Goal: Information Seeking & Learning: Learn about a topic

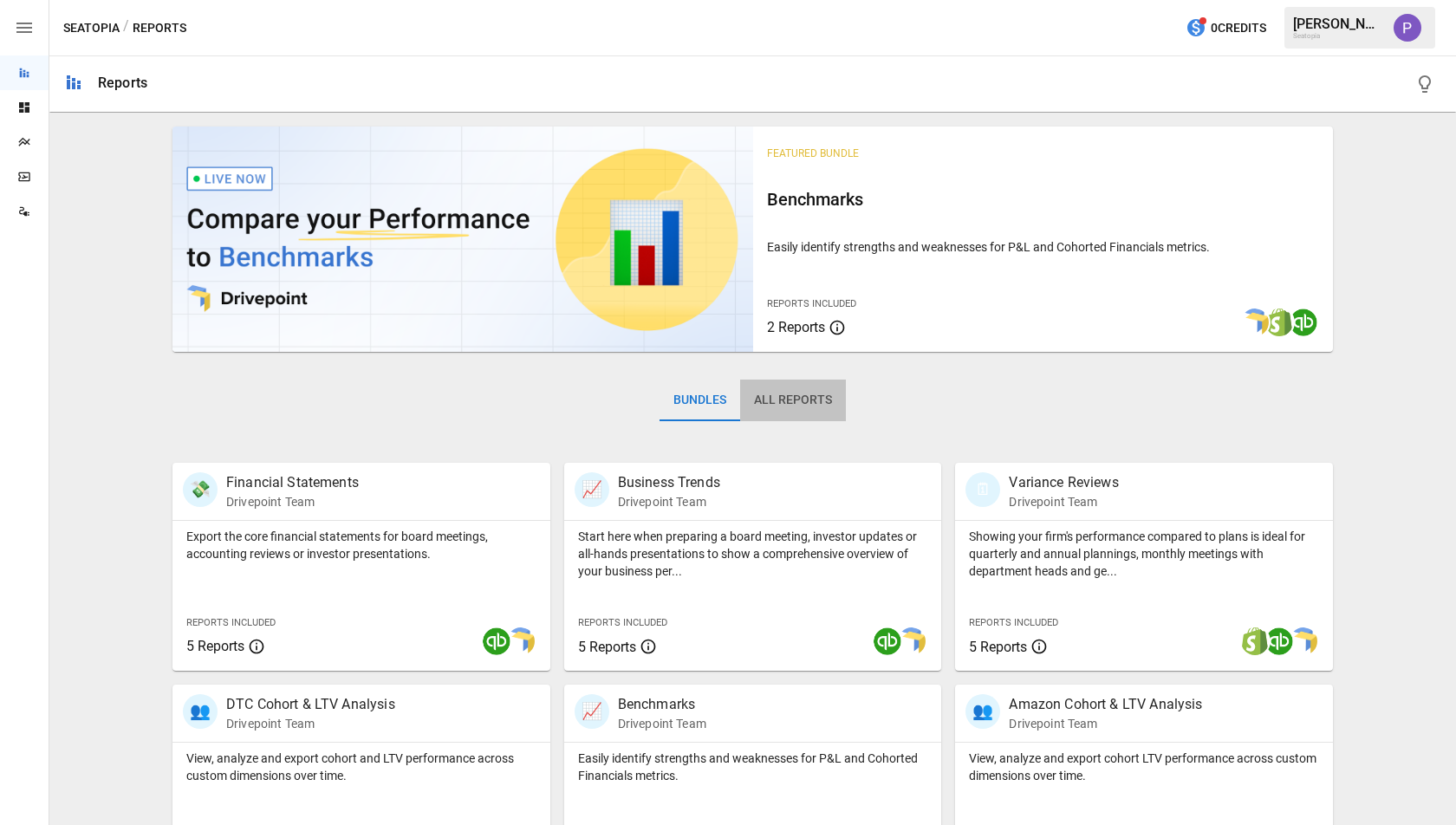
click at [821, 393] on button "All Reports" at bounding box center [793, 400] width 106 height 41
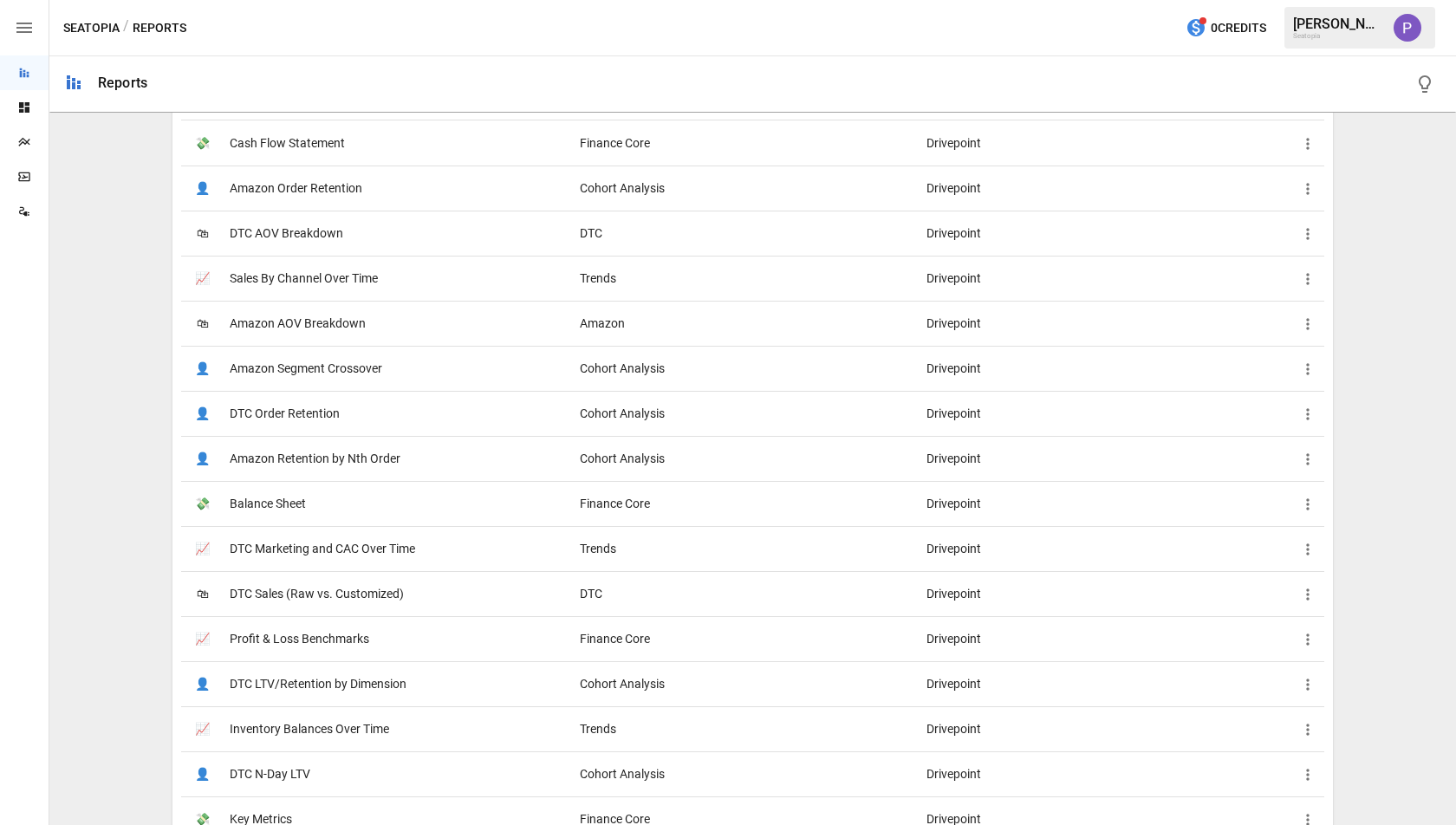
scroll to position [524, 0]
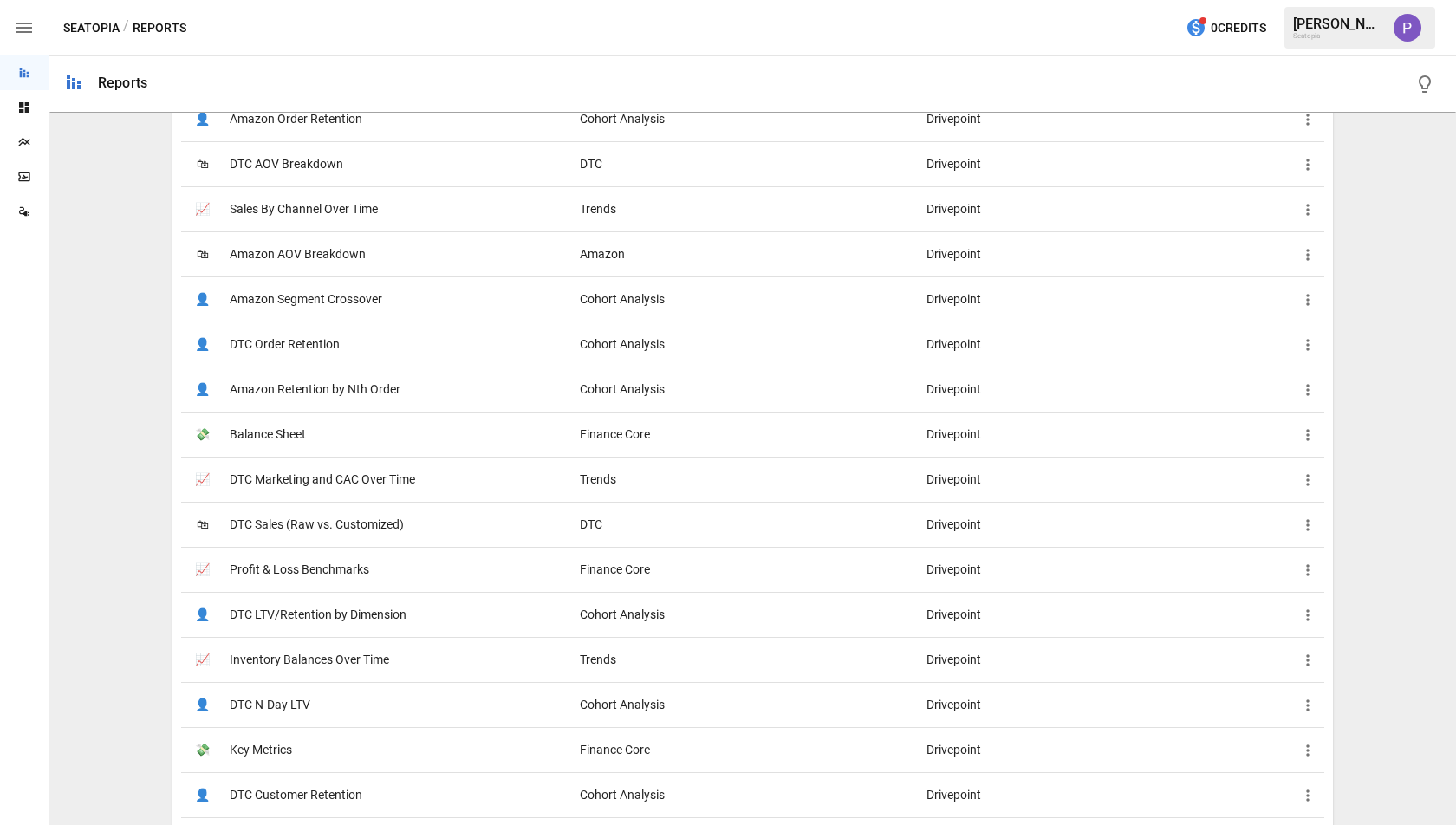
click at [266, 340] on span "DTC Order Retention" at bounding box center [284, 344] width 110 height 44
click at [291, 700] on span "DTC N-Day LTV" at bounding box center [270, 705] width 81 height 44
click at [298, 605] on span "DTC LTV/Retention by Dimension" at bounding box center [318, 615] width 177 height 44
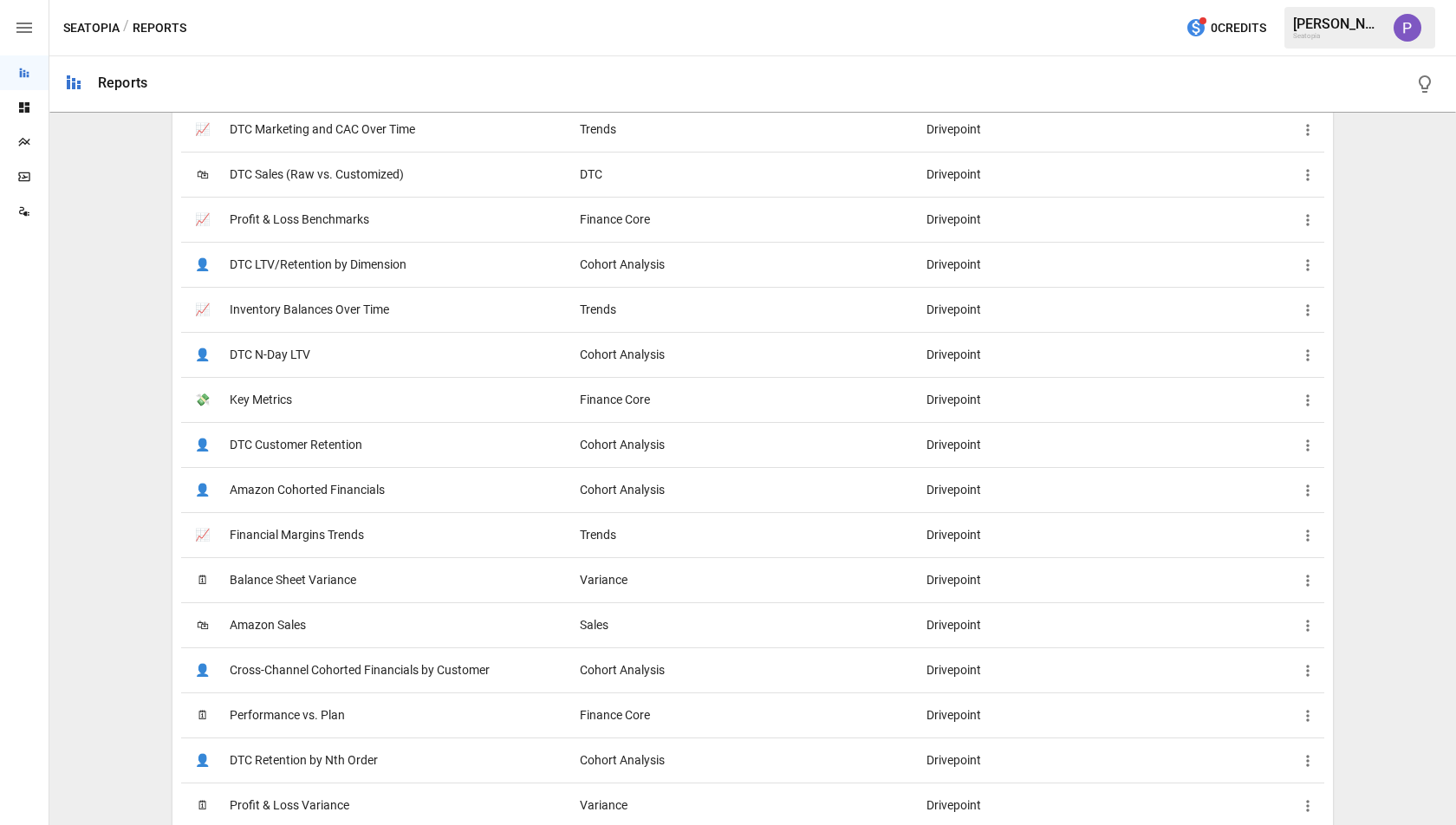
scroll to position [1105, 0]
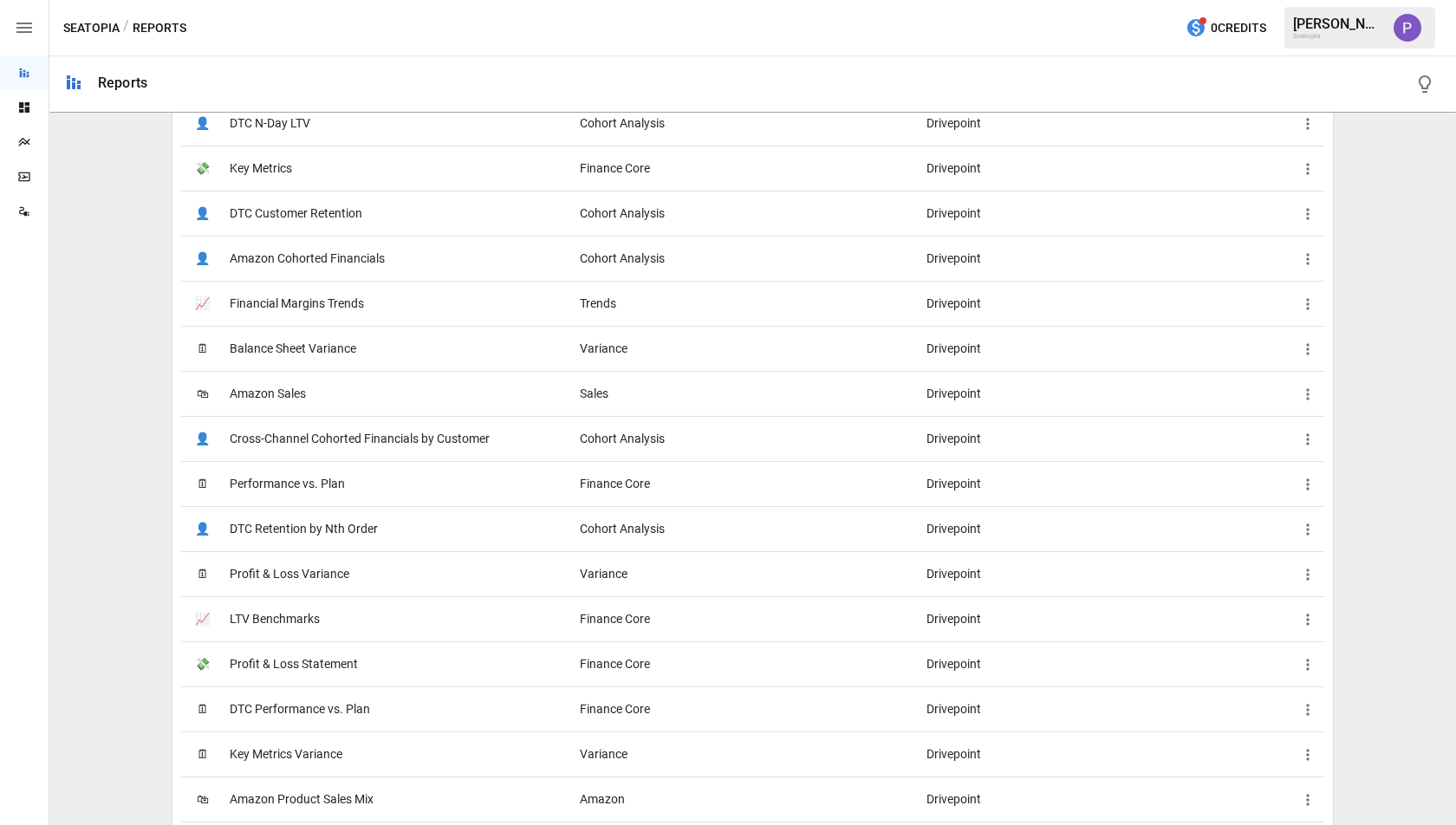
click at [290, 616] on span "LTV Benchmarks" at bounding box center [274, 619] width 90 height 44
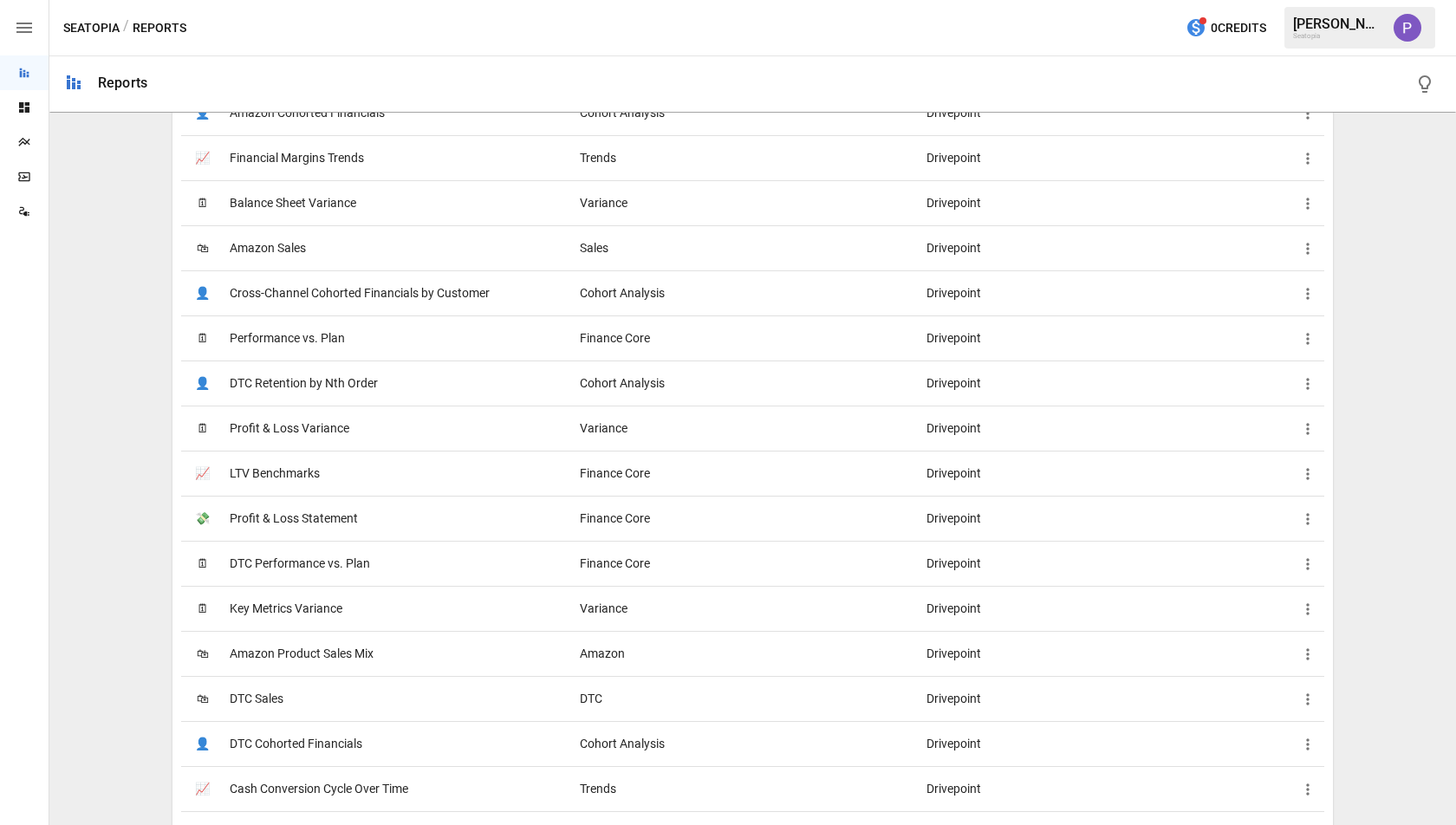
click at [299, 744] on span "DTC Cohorted Financials" at bounding box center [296, 743] width 132 height 44
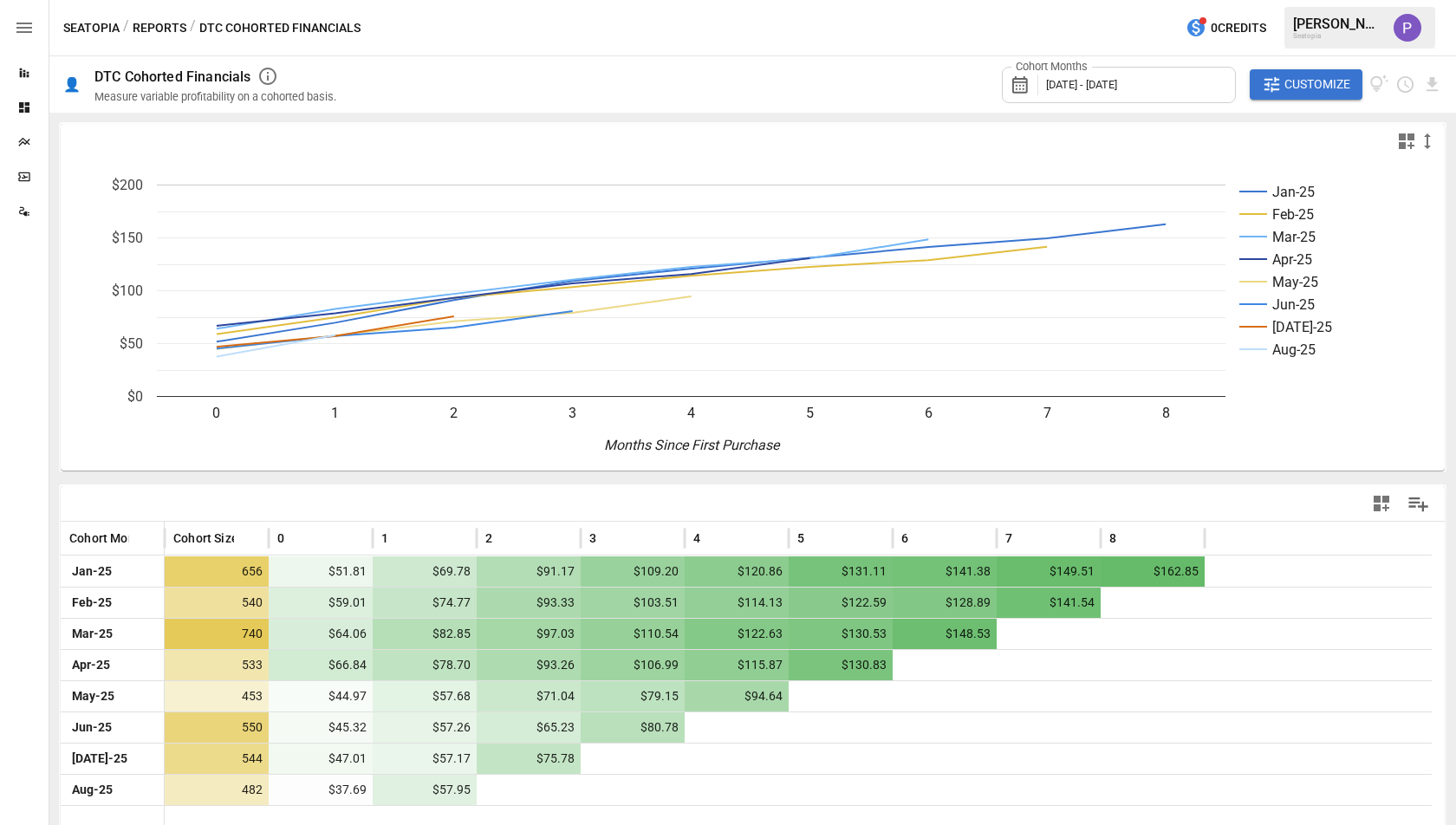
click at [1326, 81] on span "Customize" at bounding box center [1317, 84] width 66 height 22
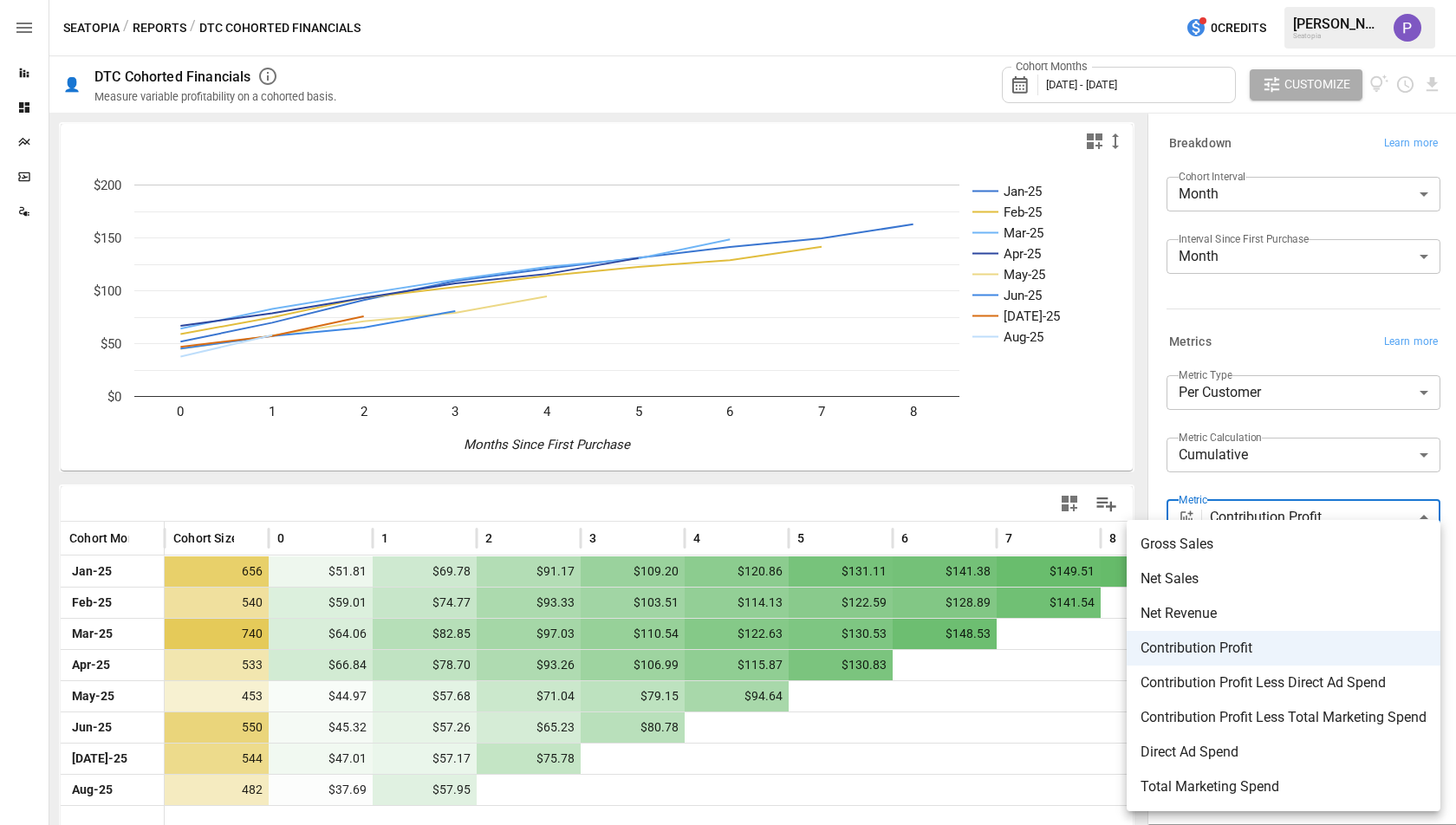
click at [1238, 0] on body "**********" at bounding box center [728, 0] width 1456 height 0
click at [1235, 533] on span "Gross Sales" at bounding box center [1283, 544] width 286 height 21
type input "**********"
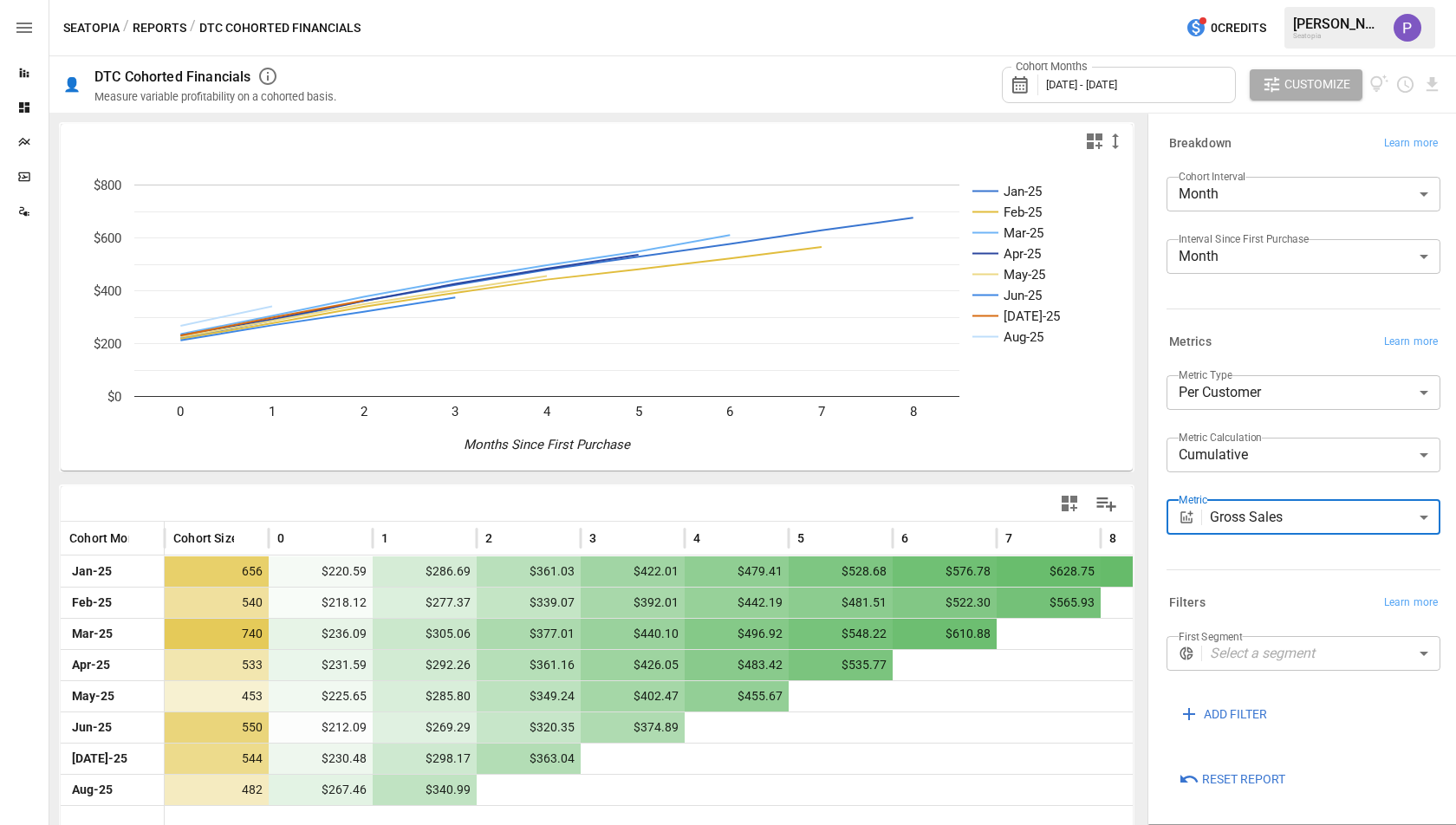
click at [1270, 0] on body "Reports Dashboards Plans SmartModel ™ Data Sources Seatopia / Reports / DTC Coh…" at bounding box center [728, 0] width 1456 height 0
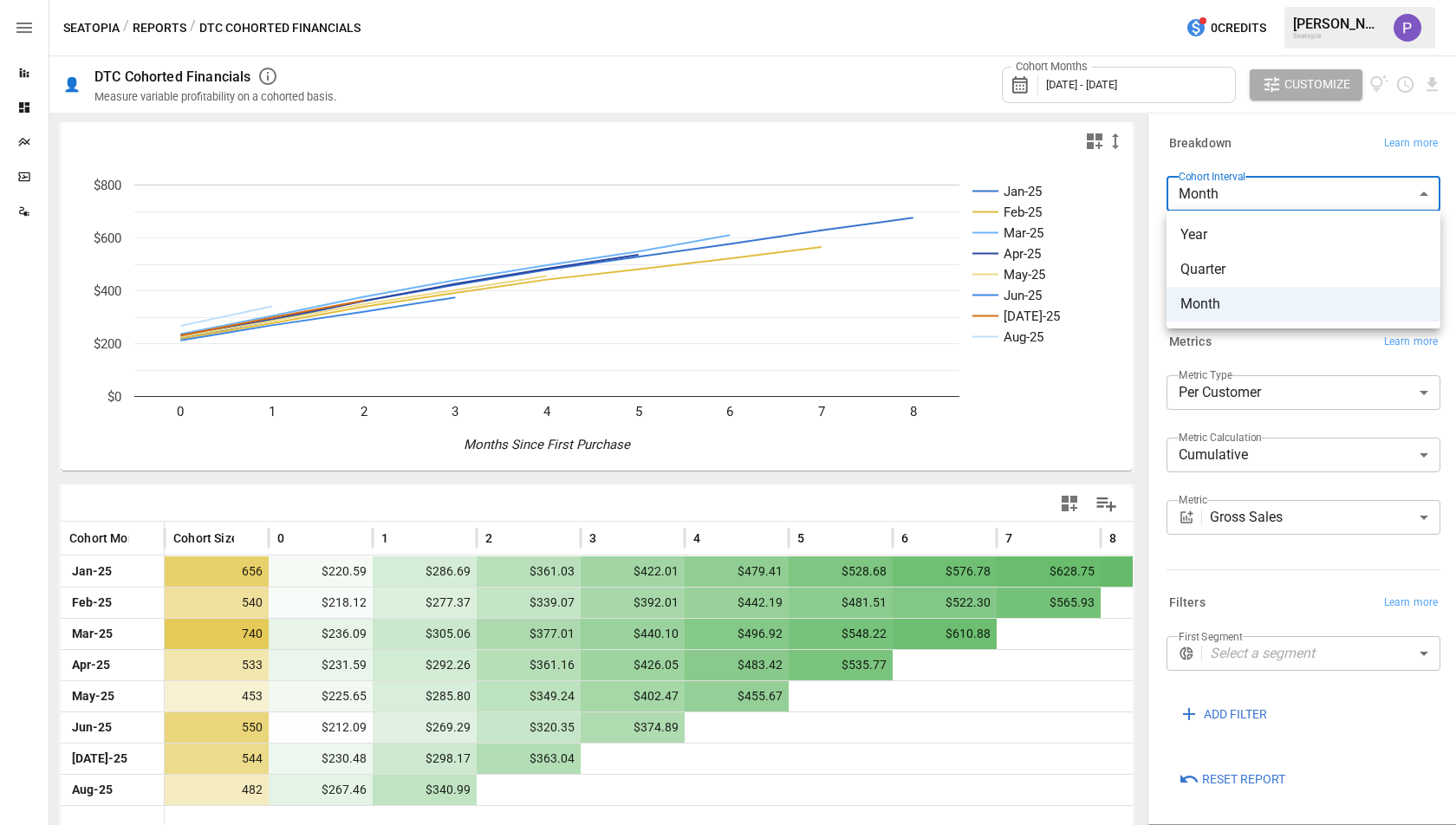
click at [1263, 279] on li "Quarter" at bounding box center [1302, 270] width 274 height 35
type input "*******"
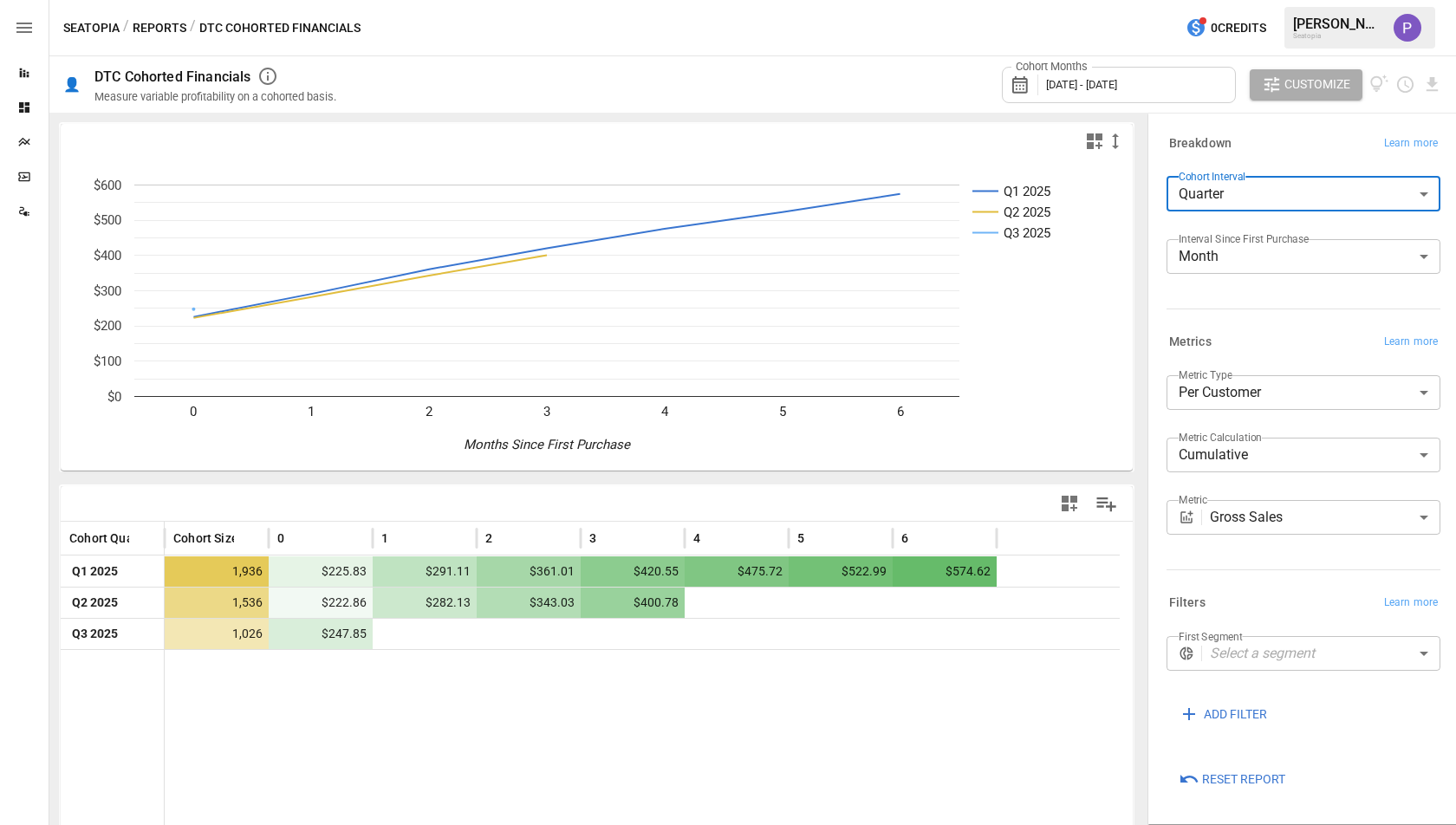
click at [1259, 0] on body "**********" at bounding box center [728, 0] width 1456 height 0
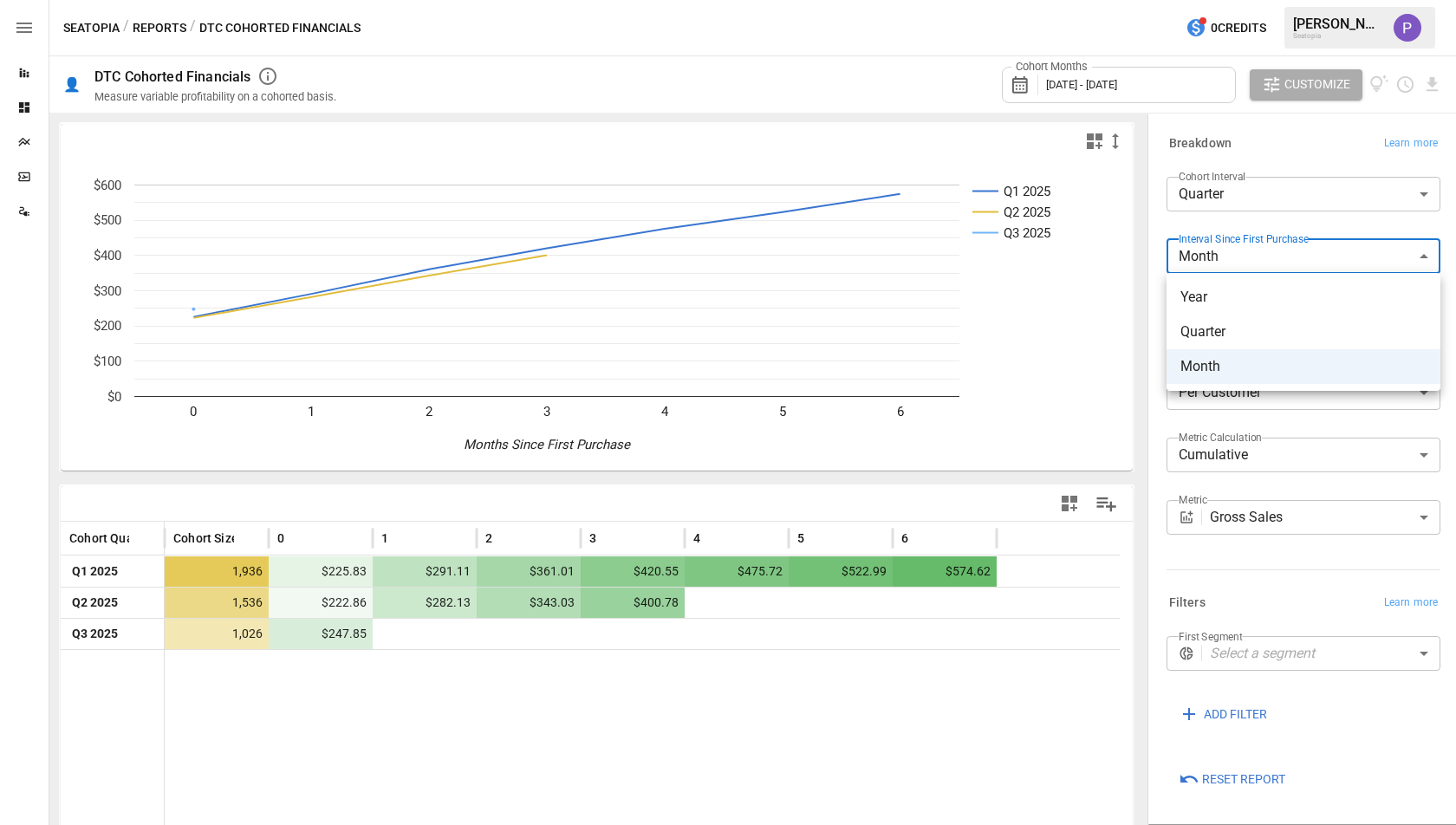
click at [1232, 325] on span "Quarter" at bounding box center [1303, 332] width 246 height 21
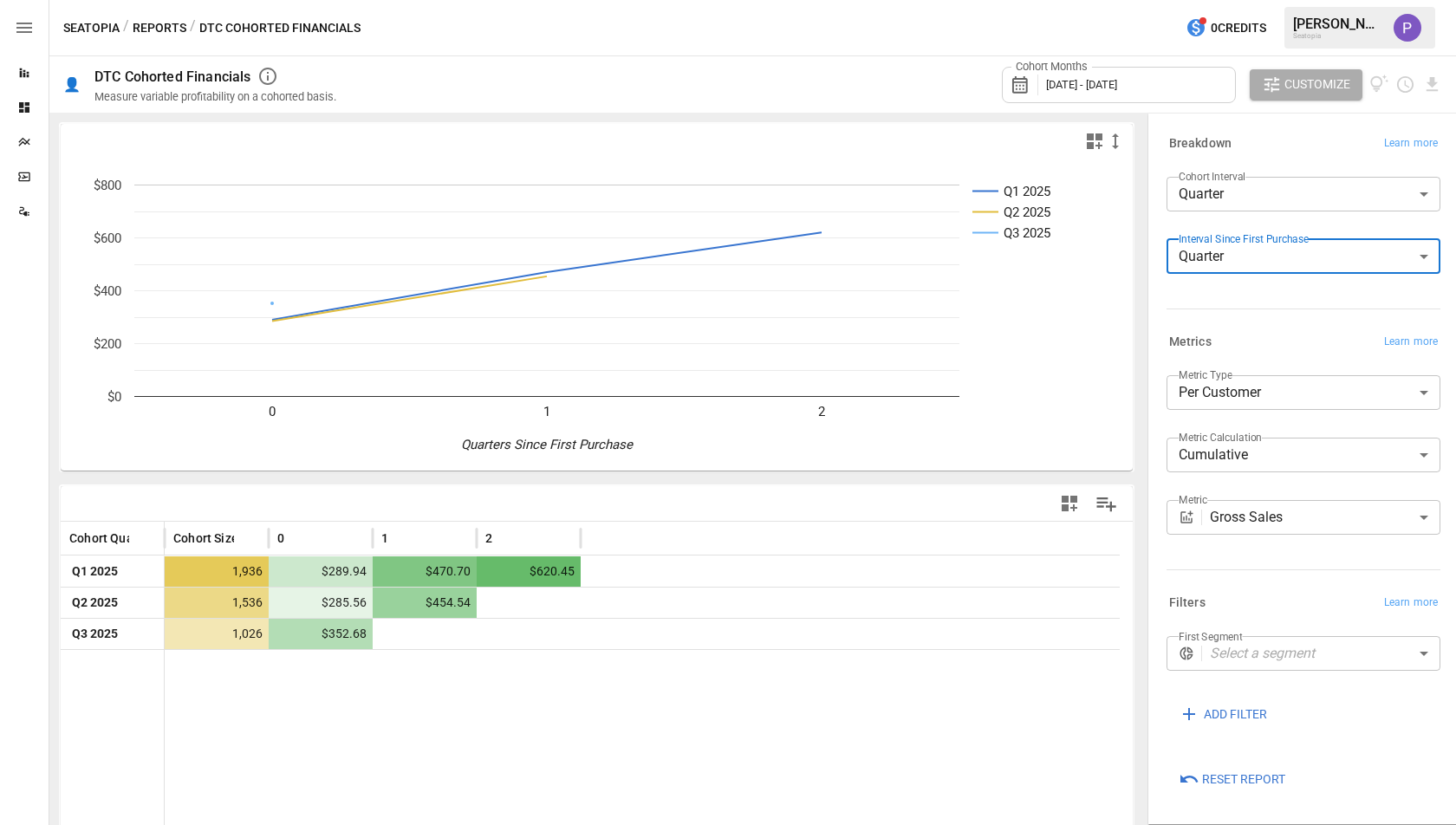
click at [1225, 0] on body "**********" at bounding box center [728, 0] width 1456 height 0
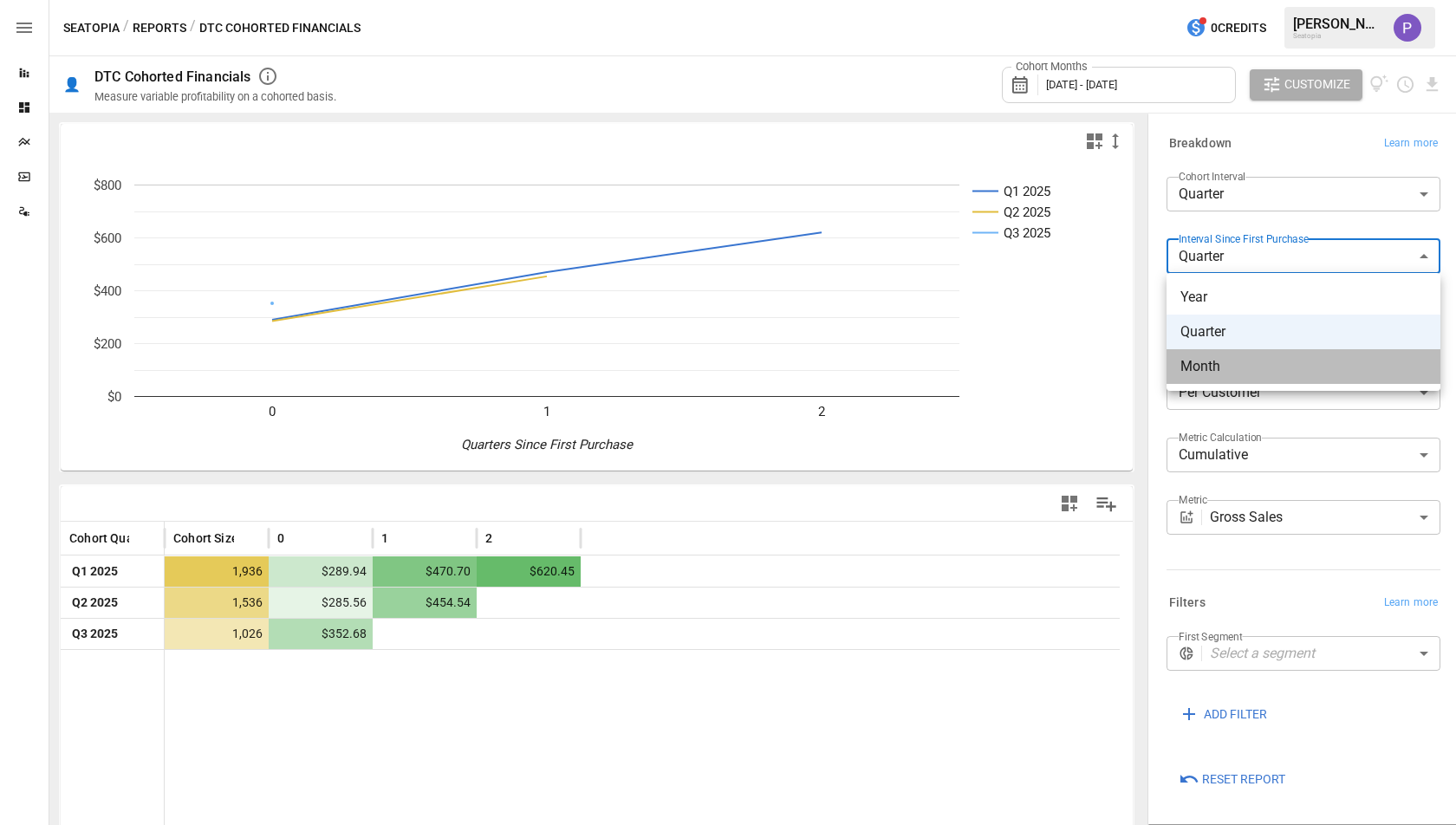
click at [1218, 352] on li "Month" at bounding box center [1302, 366] width 274 height 35
type input "*****"
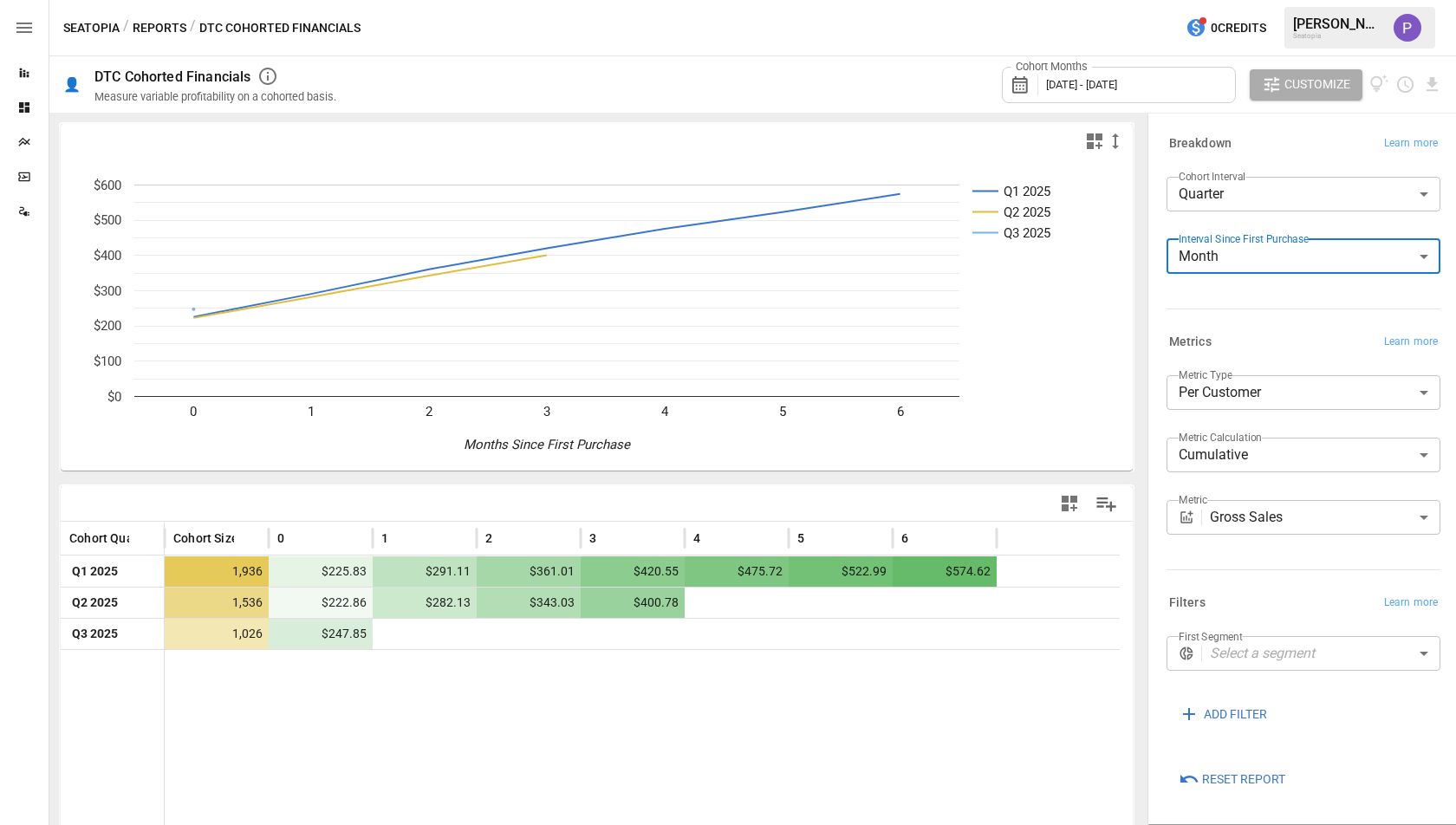
click at [1101, 102] on div "Cohort Months [DATE] - [DATE]" at bounding box center [1119, 84] width 234 height 48
click at [1038, 72] on label "Cohort Months" at bounding box center [1052, 66] width 81 height 15
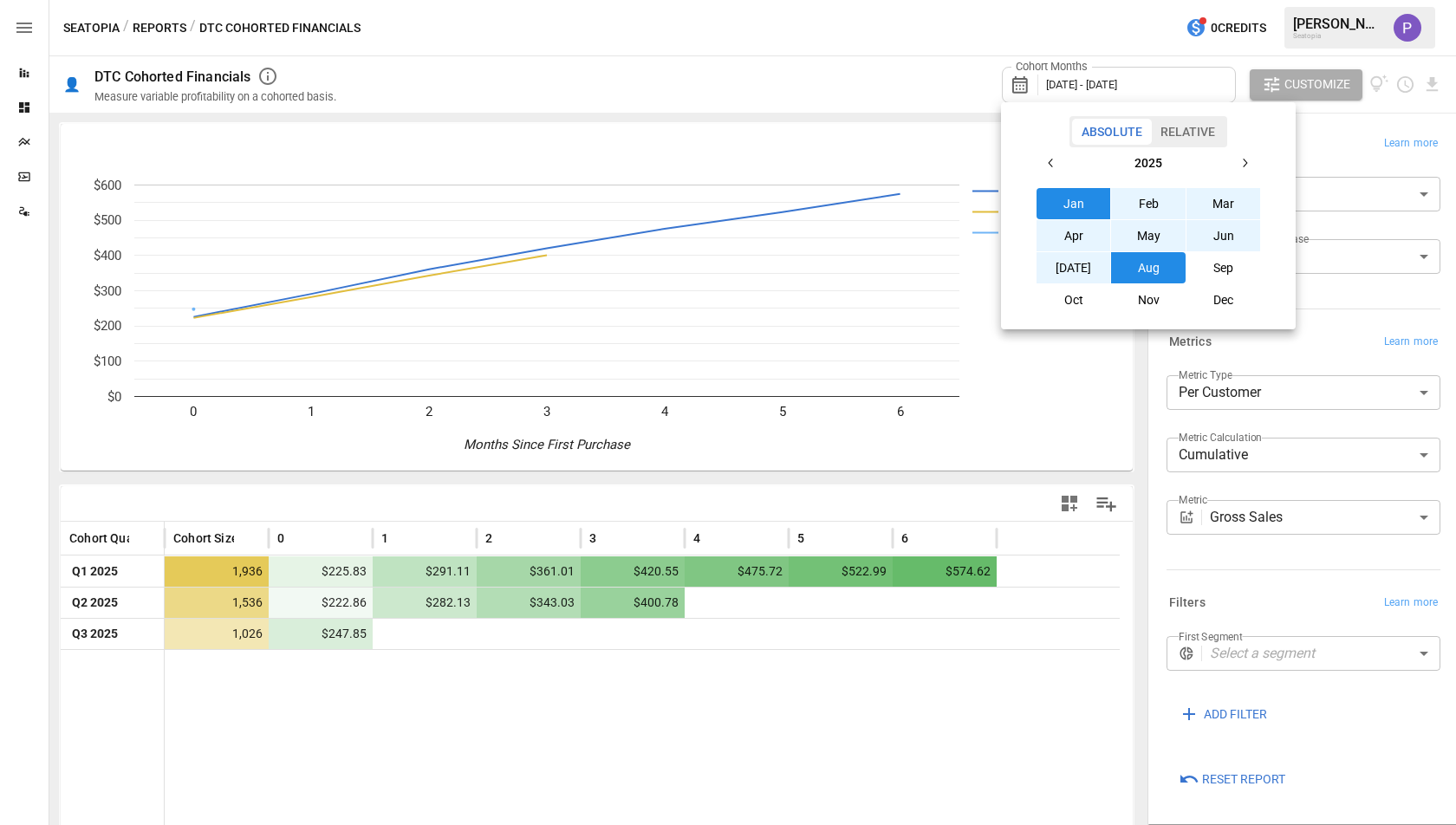
click at [1059, 77] on div at bounding box center [728, 412] width 1456 height 825
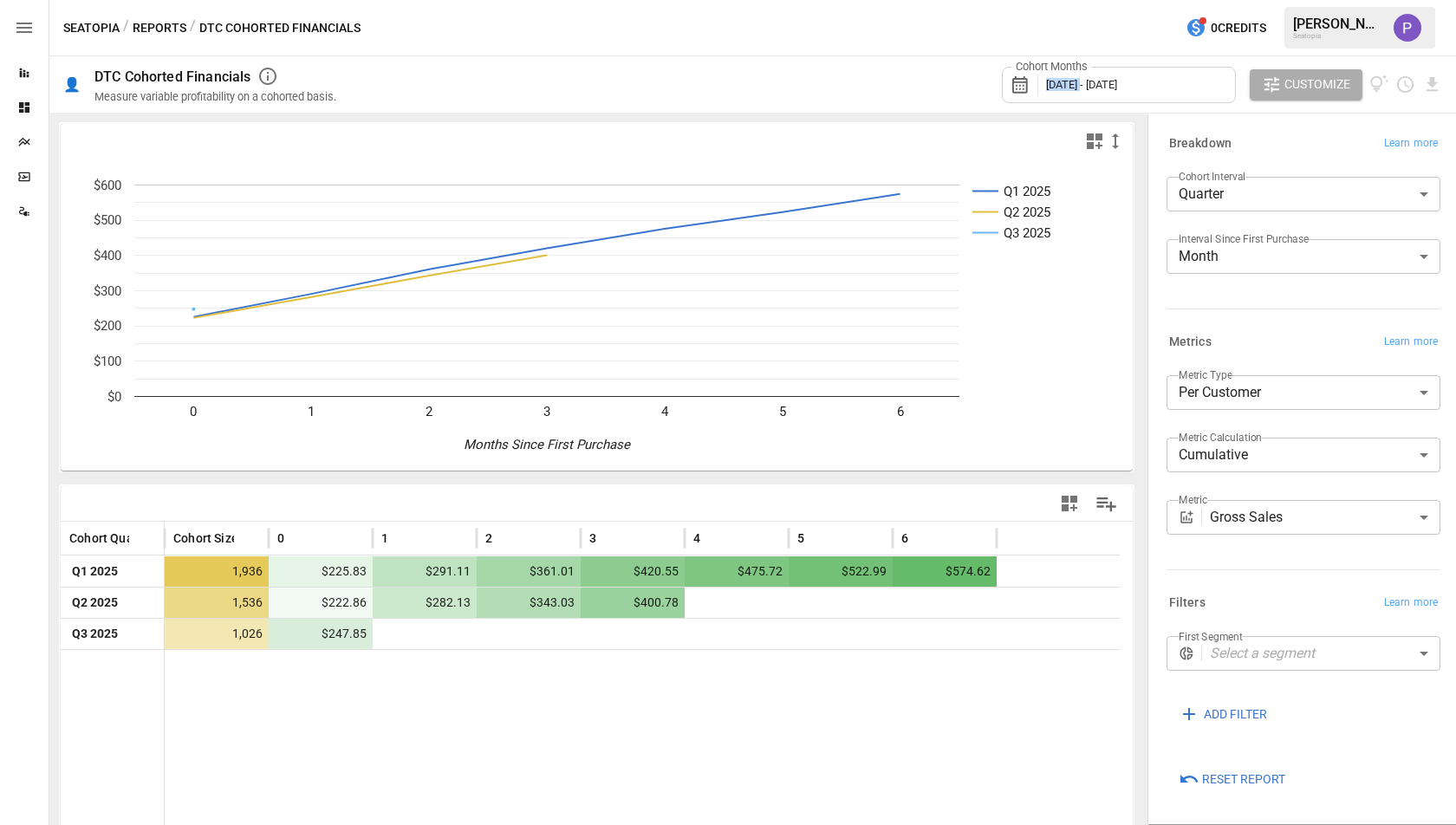
click at [1059, 78] on span "[DATE] - [DATE]" at bounding box center [1082, 84] width 71 height 13
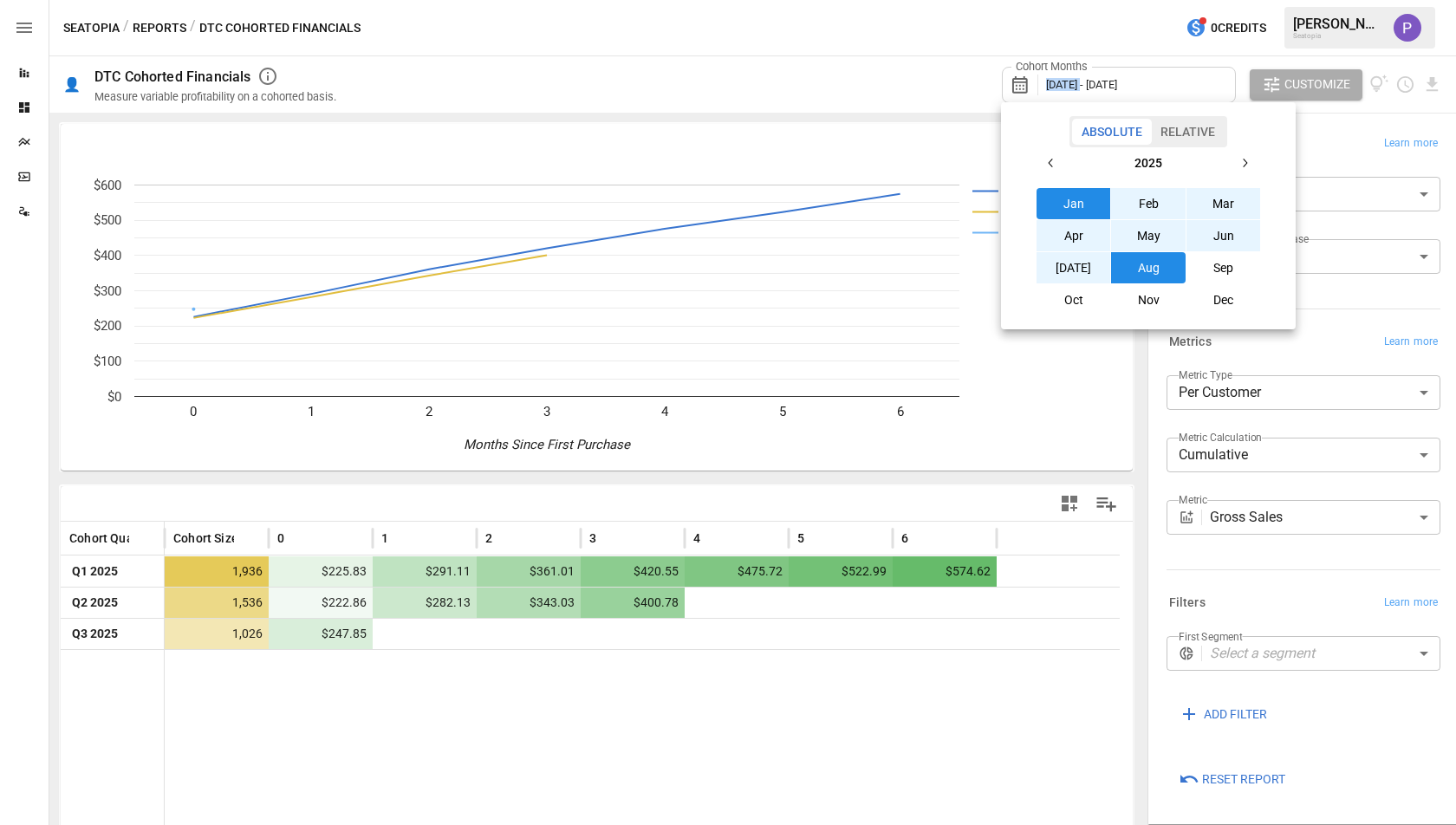
click at [1050, 153] on button "button" at bounding box center [1051, 163] width 32 height 32
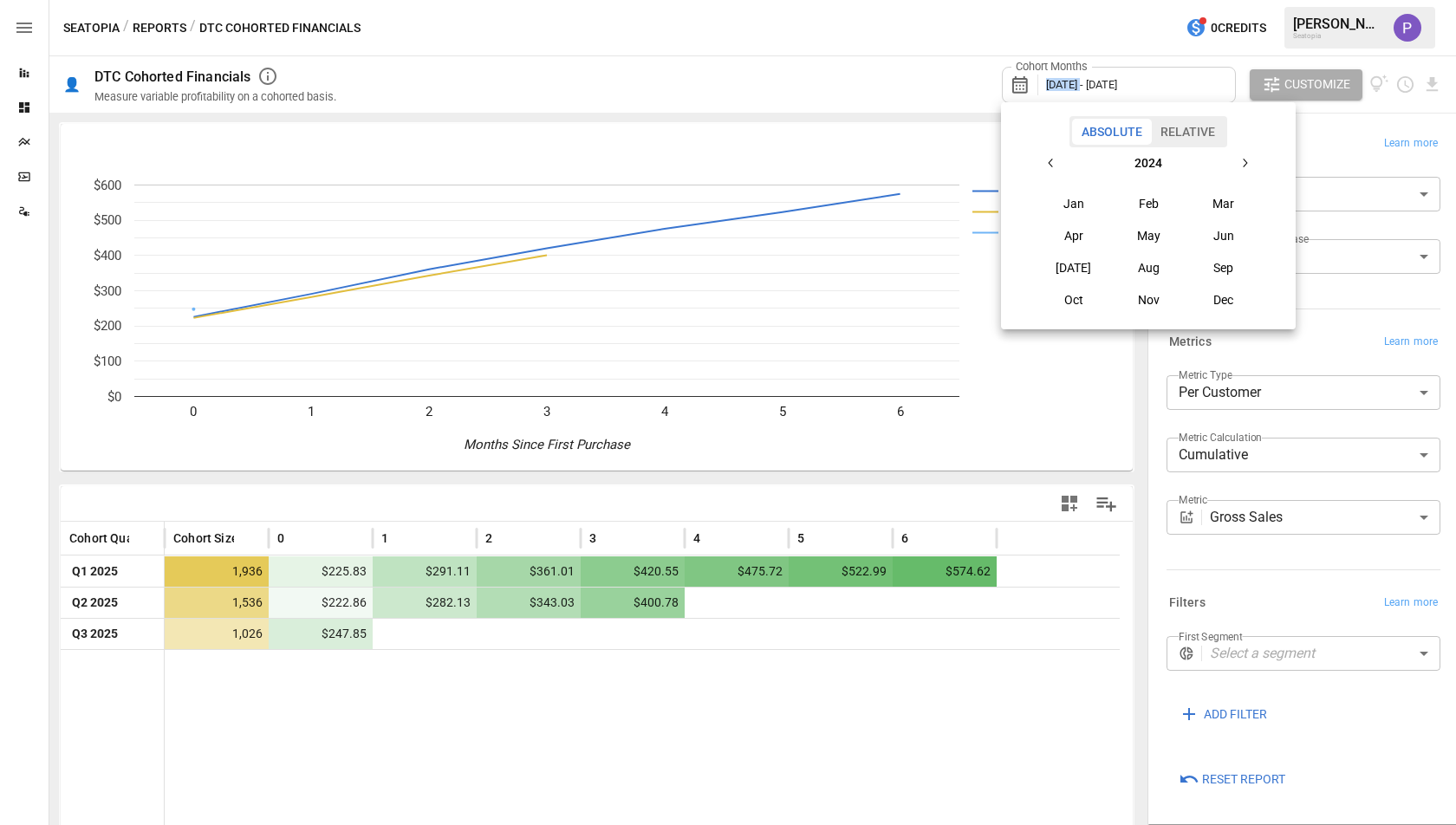
click at [1050, 153] on button "button" at bounding box center [1051, 163] width 32 height 32
click at [1070, 296] on button "Oct" at bounding box center [1074, 299] width 75 height 32
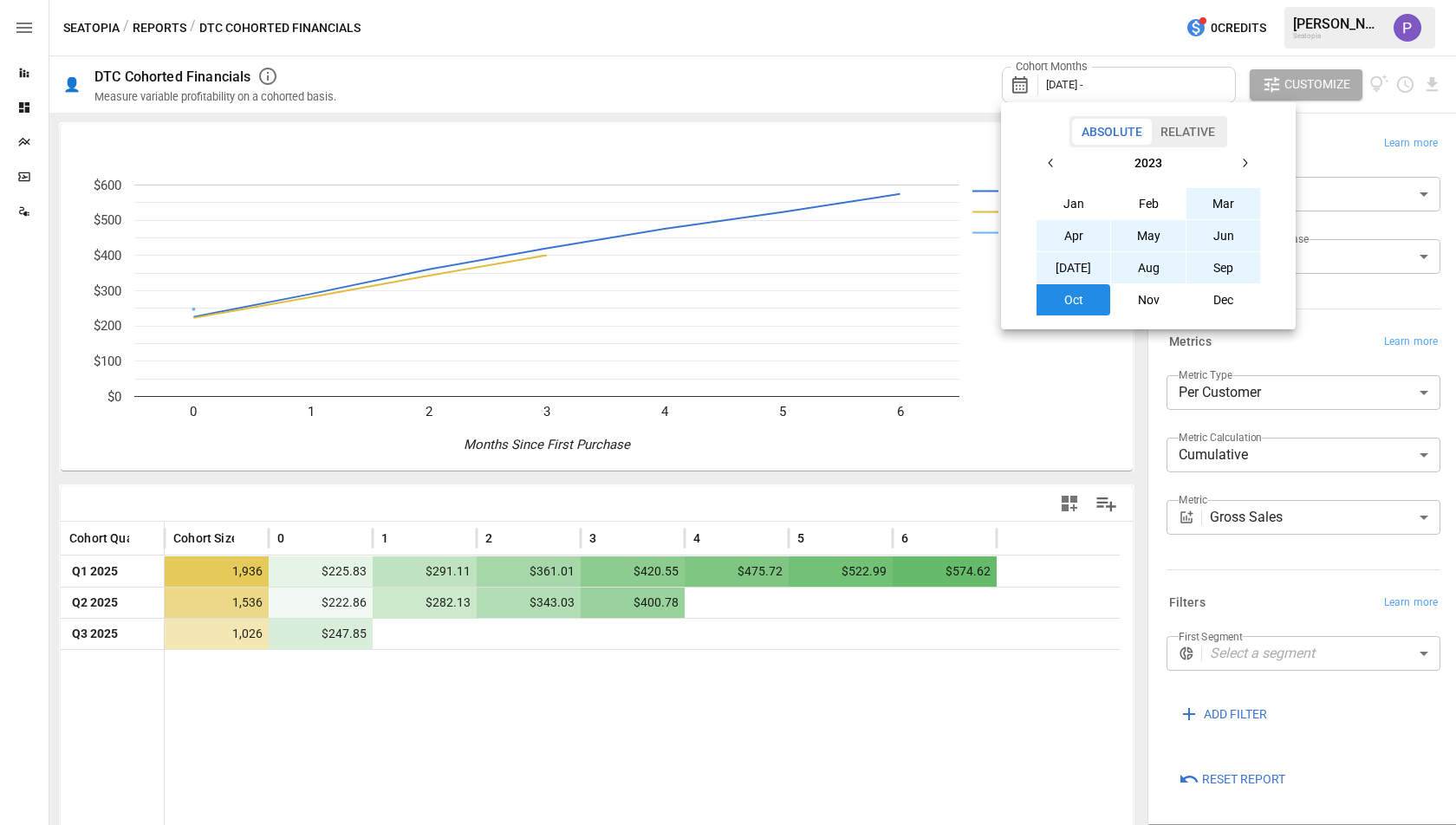
click at [1241, 167] on icon "button" at bounding box center [1244, 163] width 13 height 13
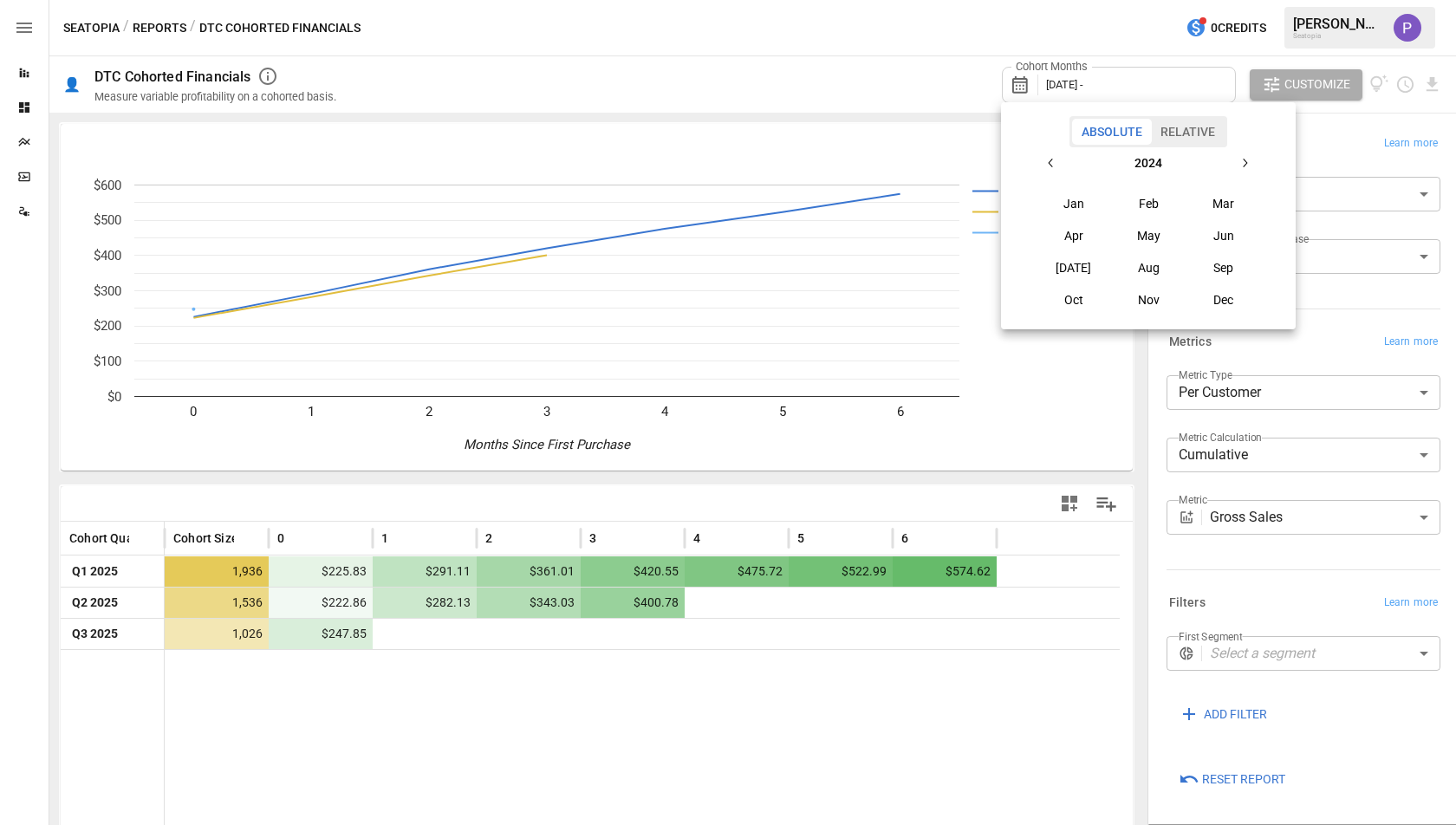
click at [1241, 167] on icon "button" at bounding box center [1244, 163] width 13 height 13
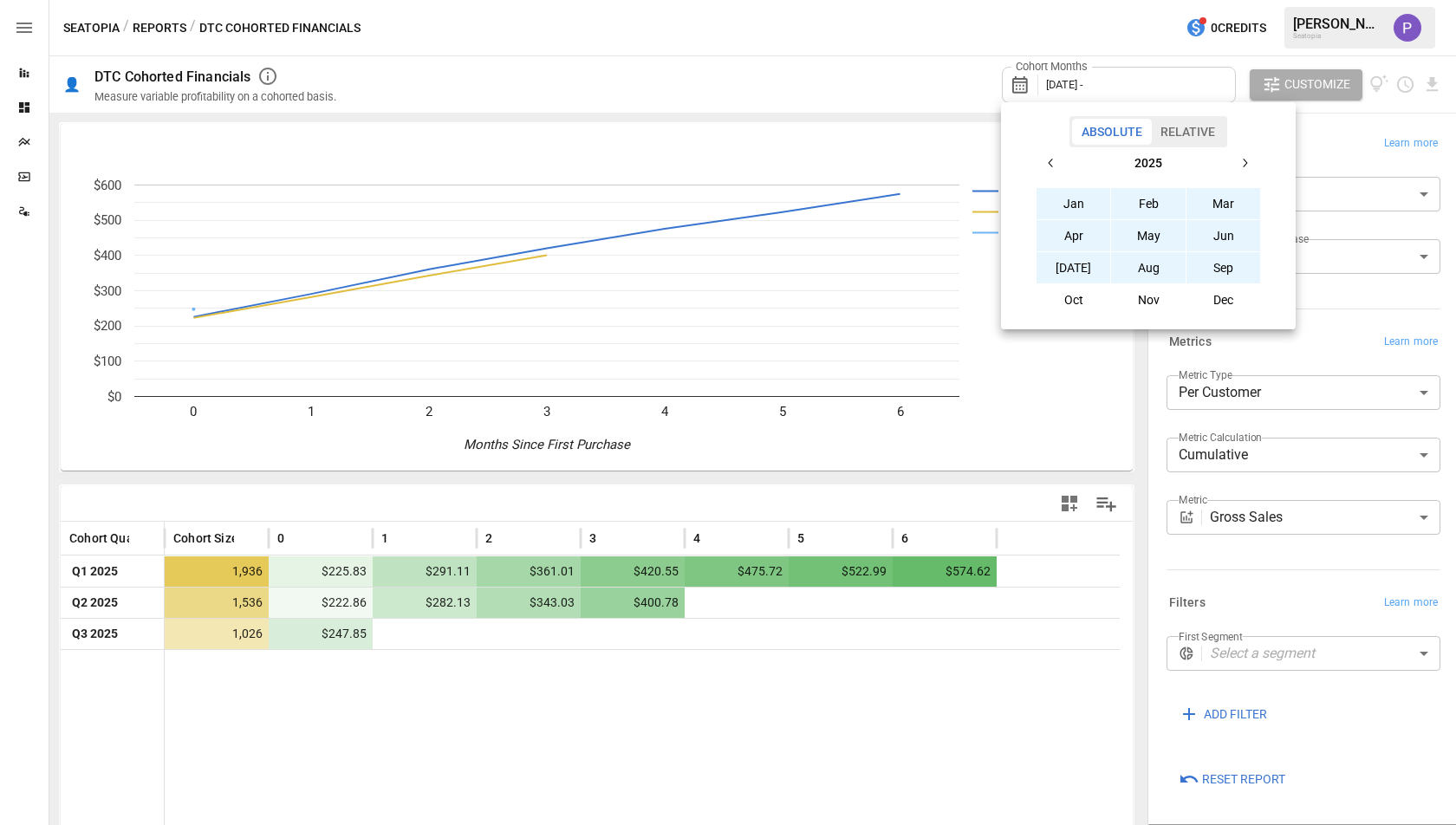
click at [1218, 271] on button "Sep" at bounding box center [1224, 268] width 75 height 32
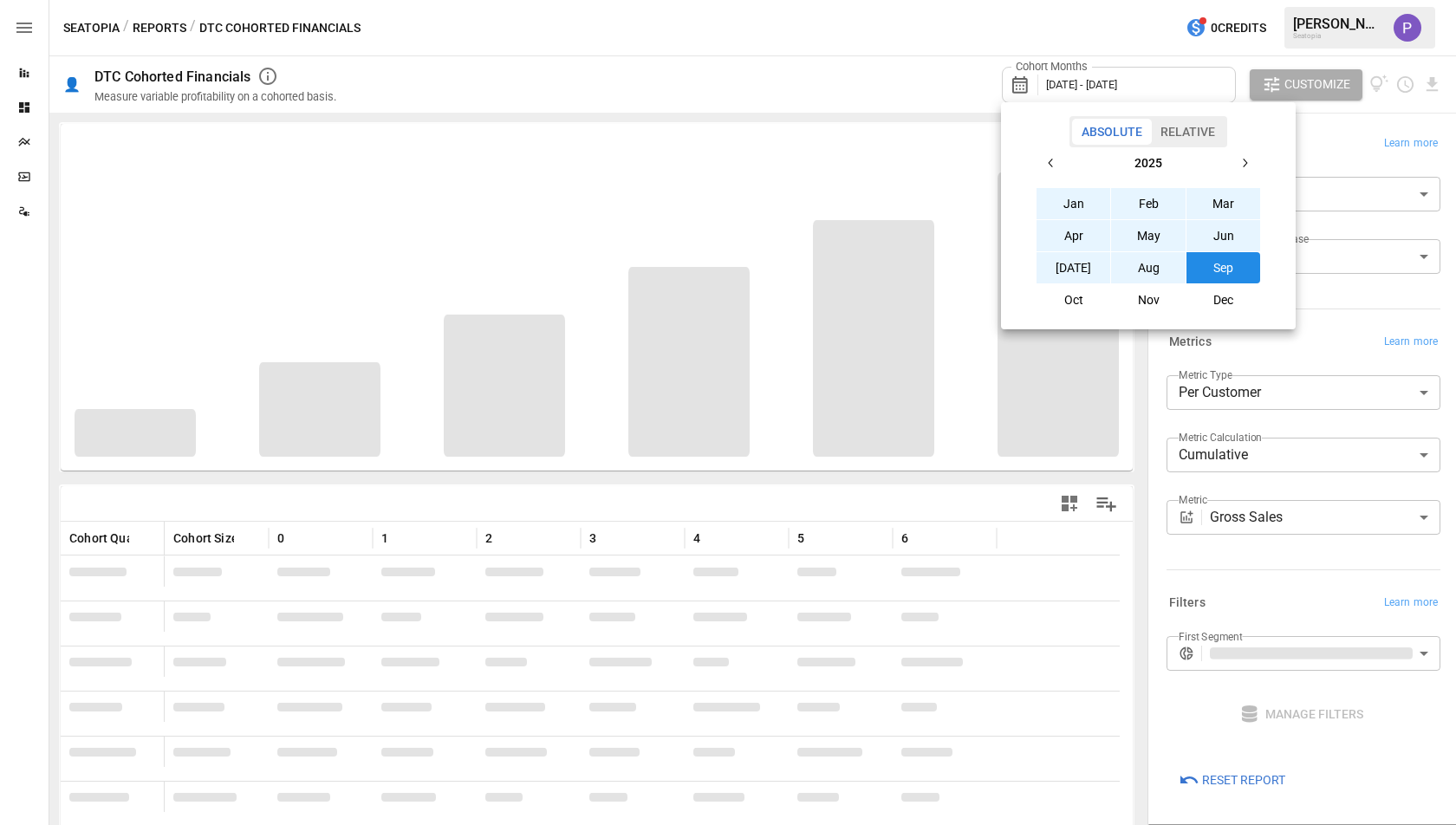
click at [923, 34] on div at bounding box center [728, 412] width 1456 height 825
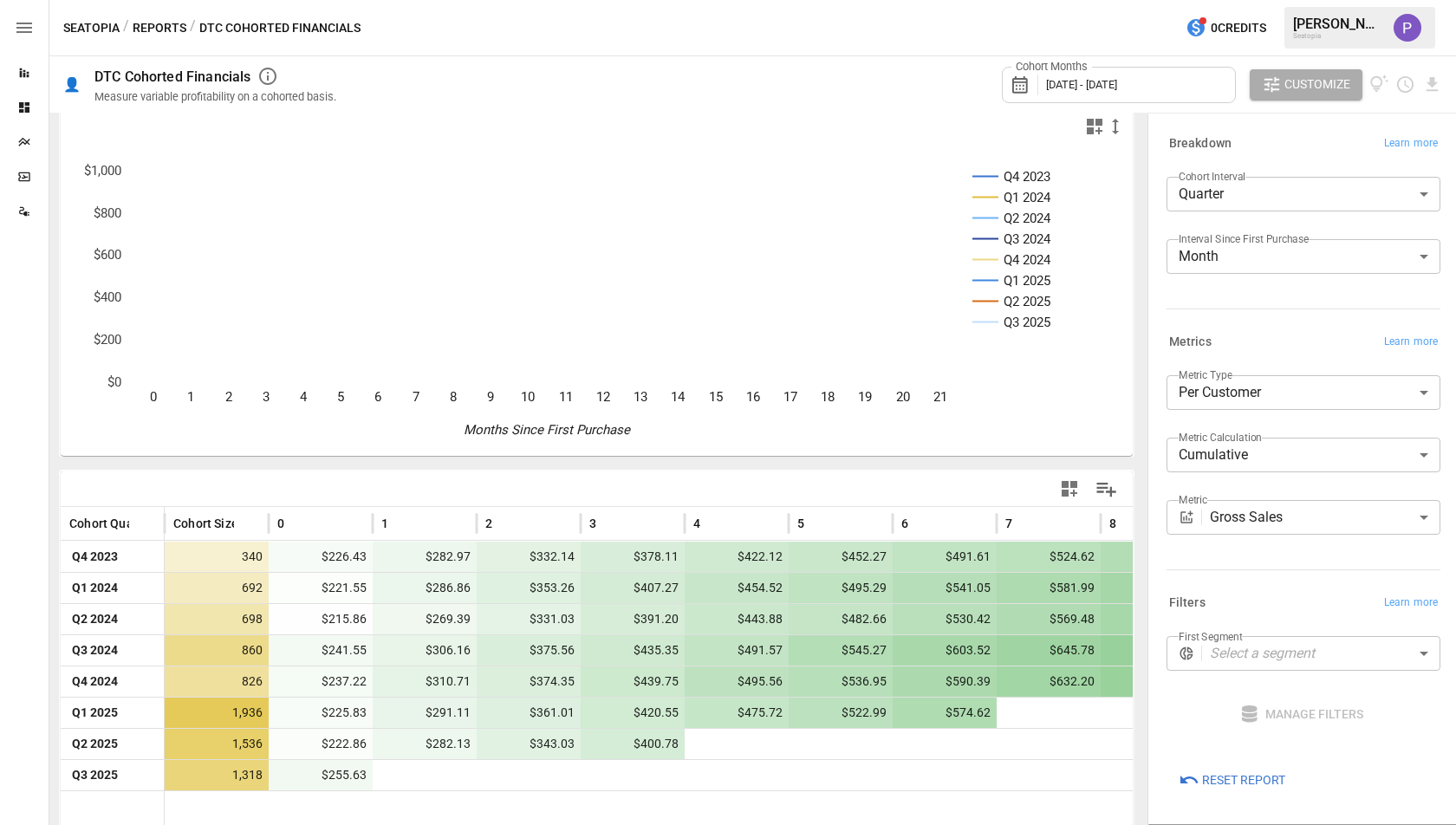
scroll to position [17, 0]
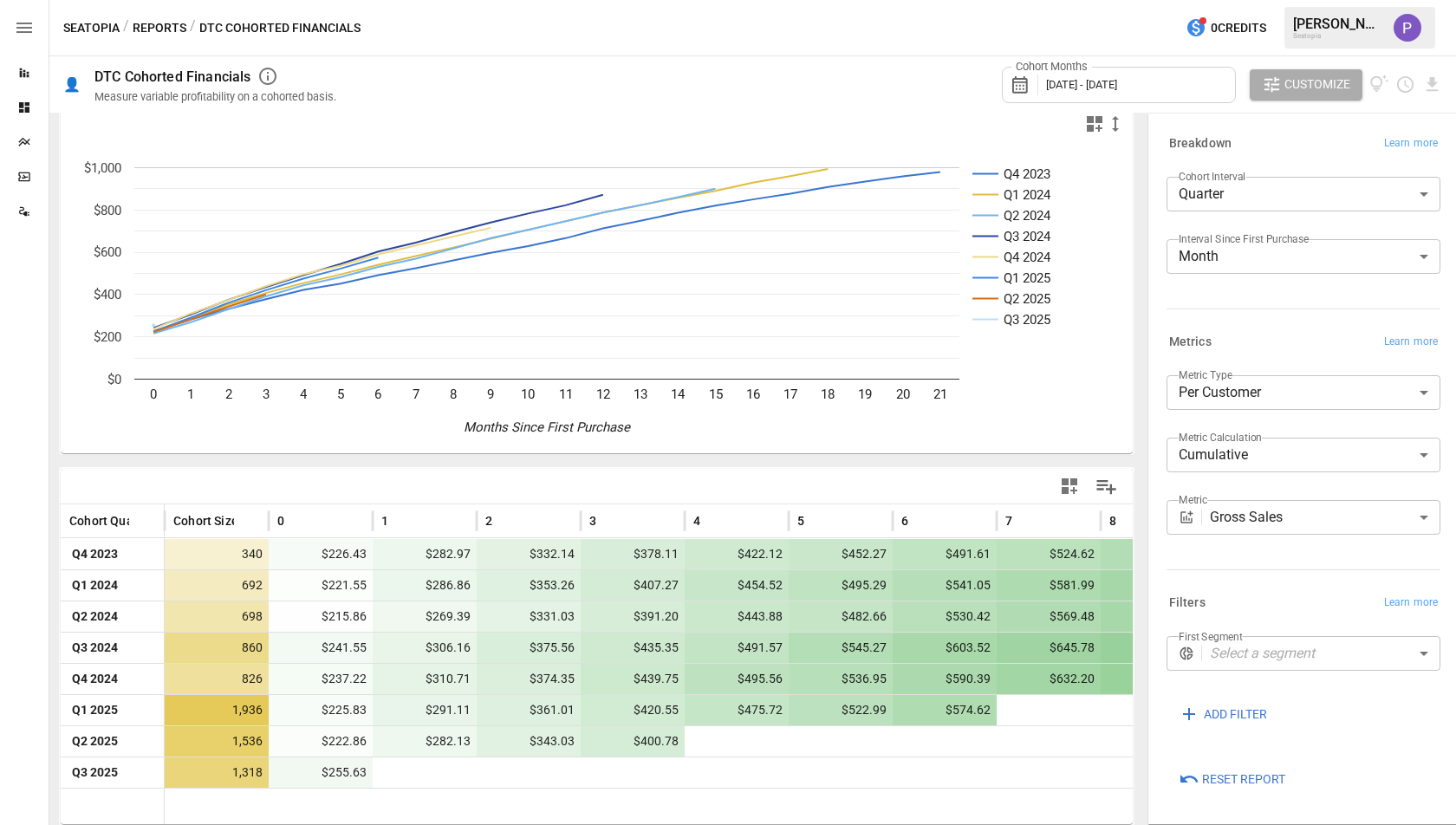
click at [1291, 84] on span "Customize" at bounding box center [1317, 84] width 66 height 22
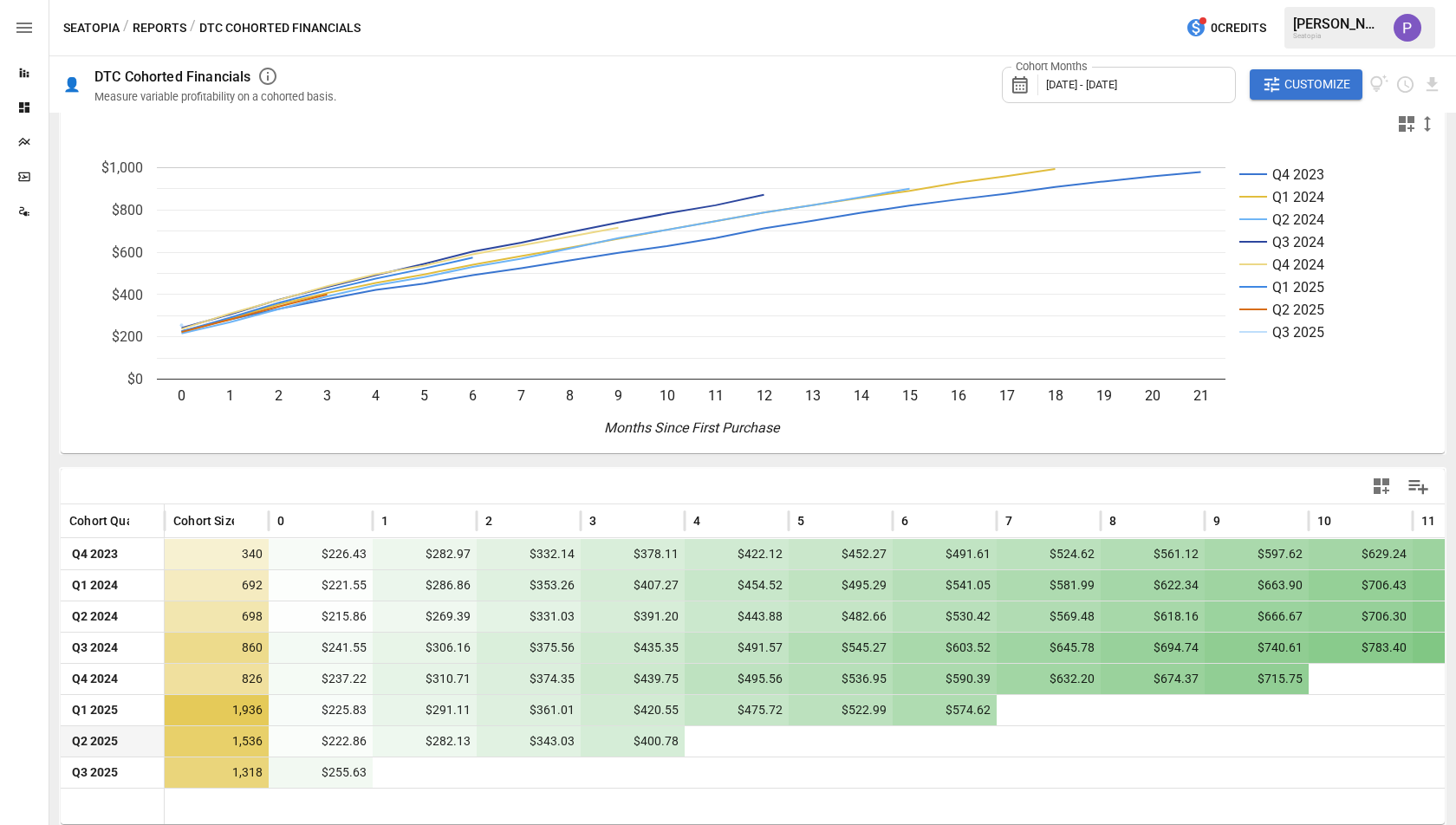
drag, startPoint x: 1165, startPoint y: 731, endPoint x: 863, endPoint y: 753, distance: 302.8
click at [863, 753] on div "Q2 2025 1,536 $222.86 $282.13 $343.03 $400.78" at bounding box center [1308, 741] width 2496 height 32
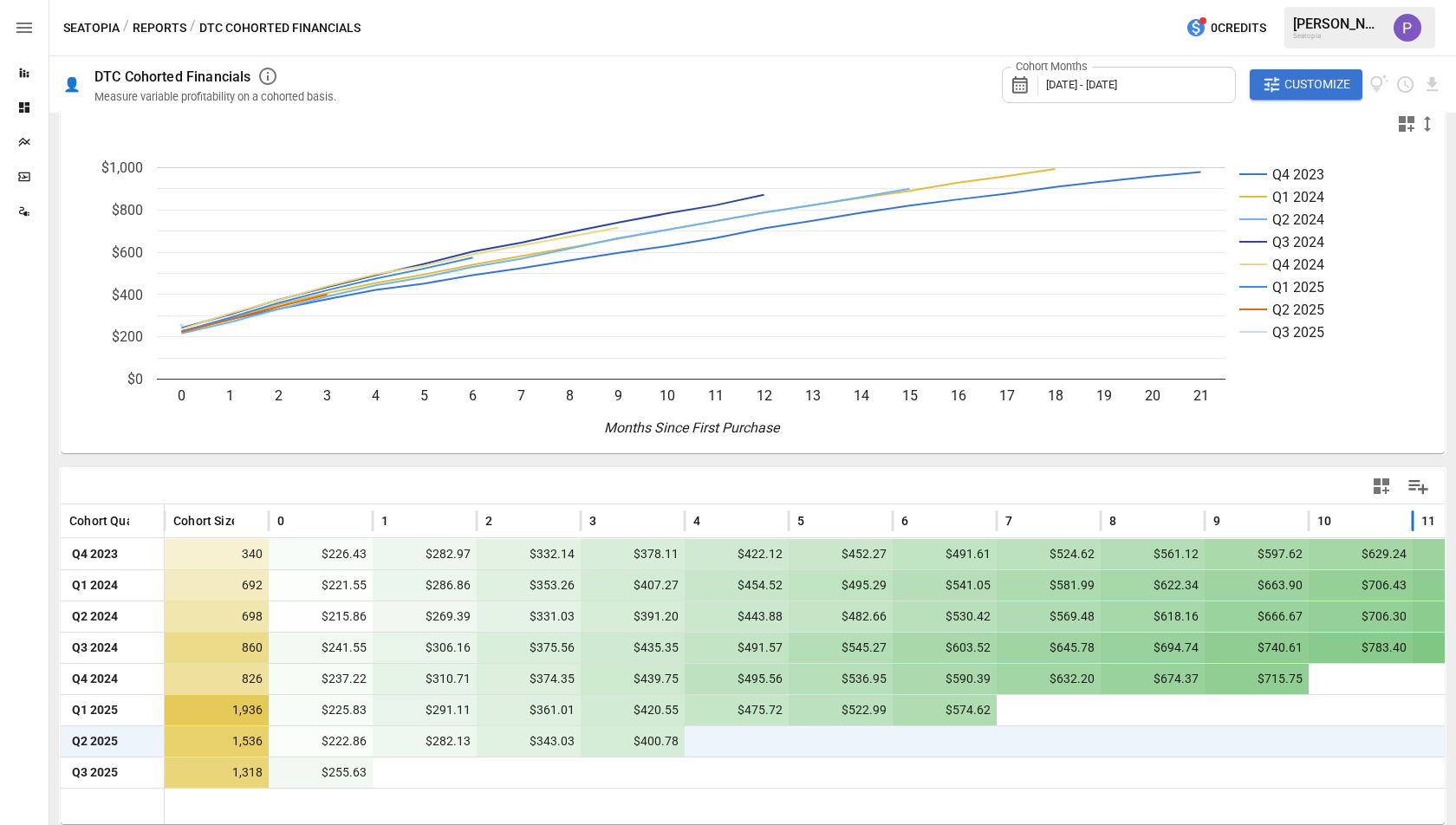
click at [1420, 522] on div "11" at bounding box center [1465, 521] width 104 height 34
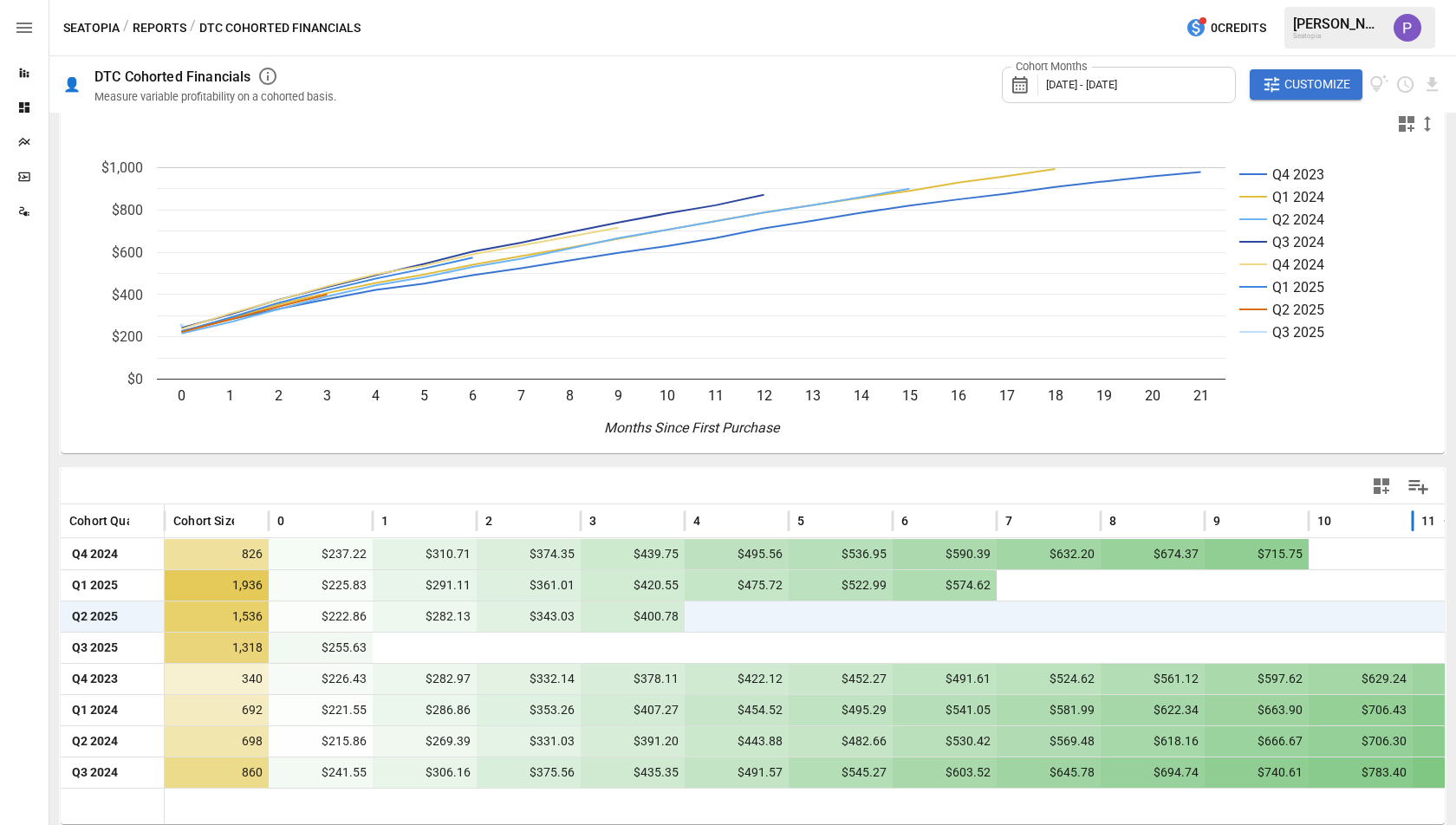
click at [1420, 522] on div "11" at bounding box center [1465, 521] width 104 height 34
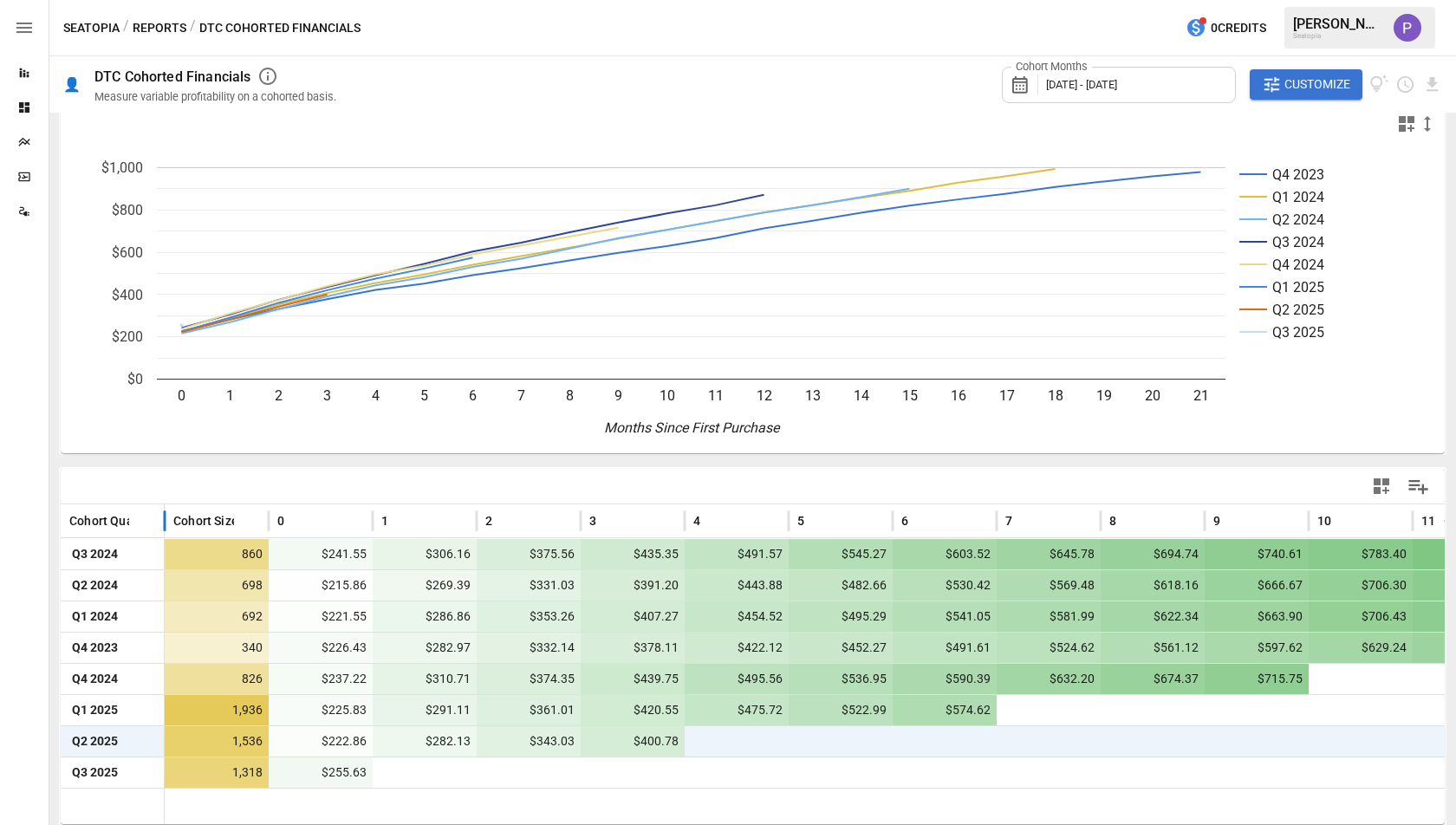
click at [111, 522] on span "Cohort Quarter" at bounding box center [111, 521] width 84 height 17
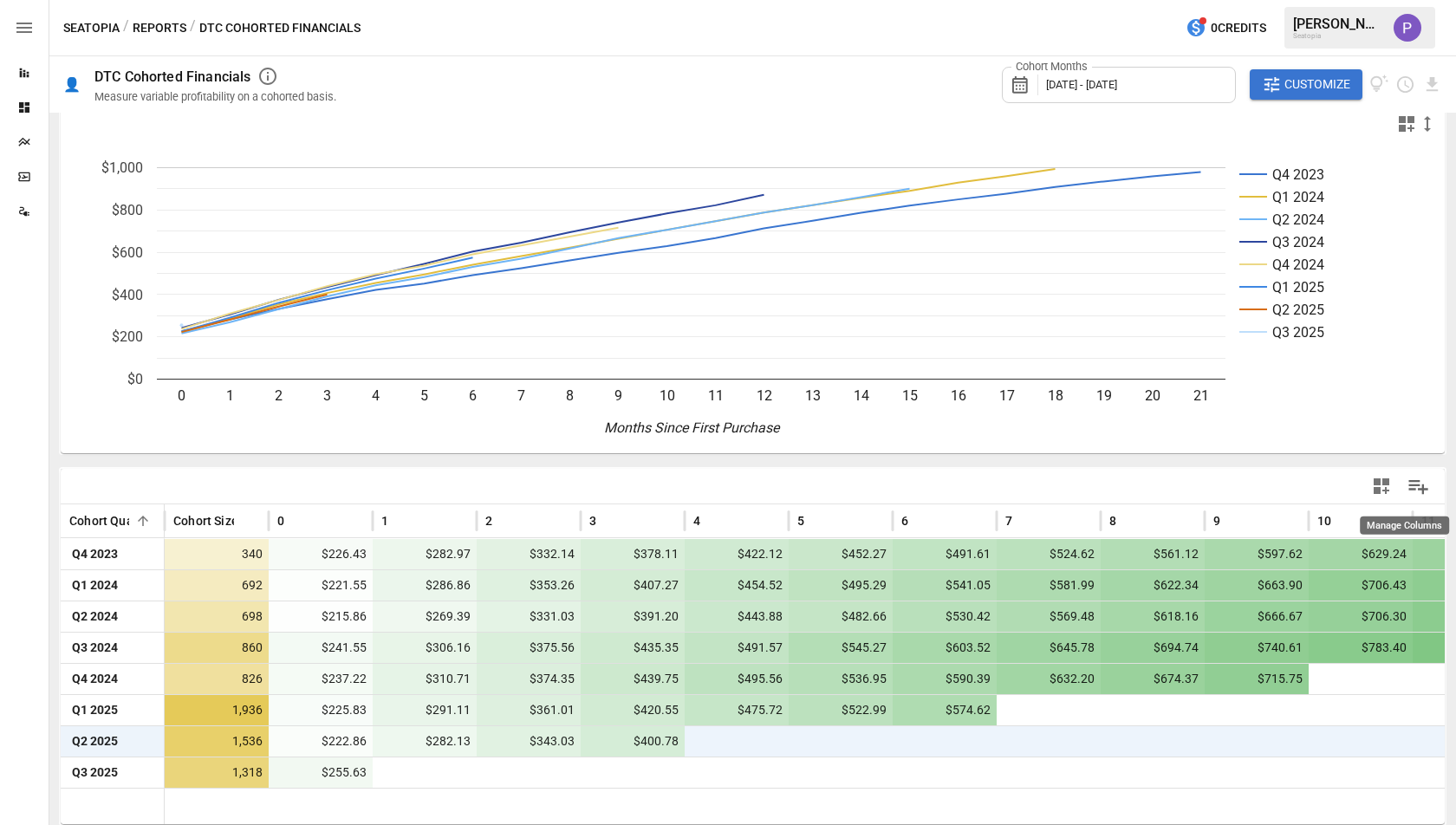
click at [1409, 486] on icon "Manage Columns" at bounding box center [1419, 486] width 20 height 14
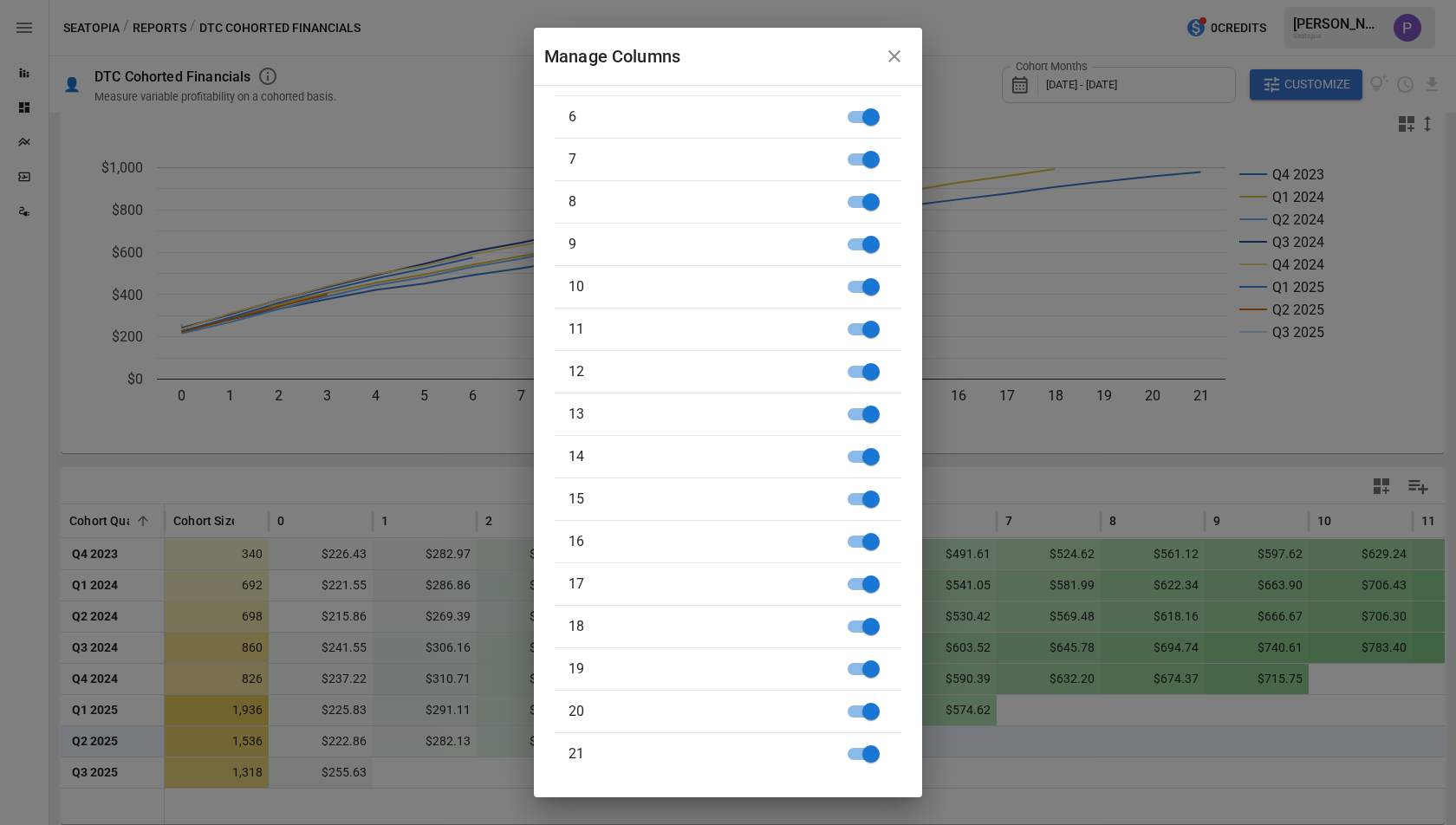
scroll to position [0, 0]
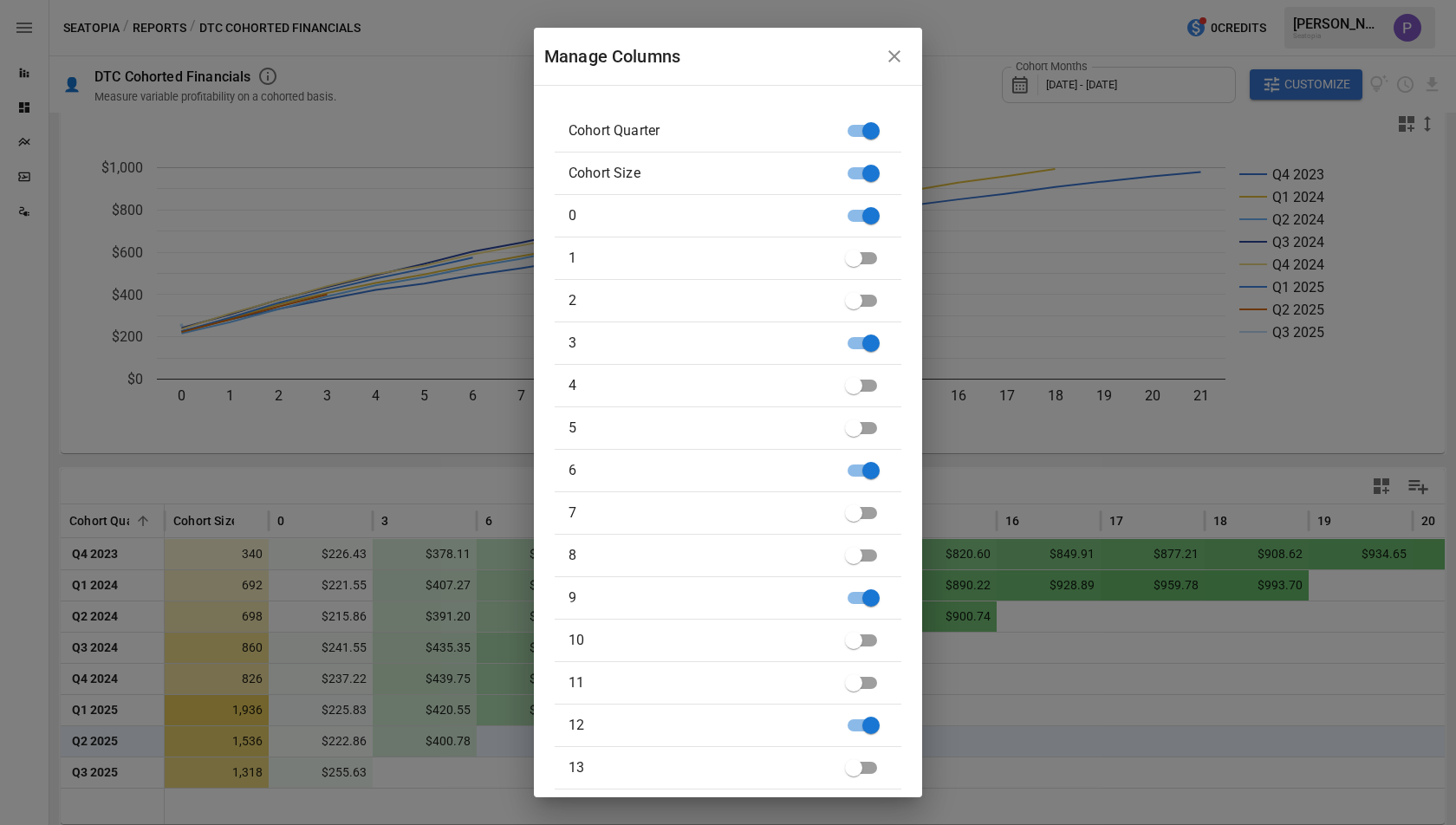
click at [1097, 802] on div "Manage Columns Cohort Quarter Cohort Size 0 1 2 3 4 5 6 7 8 9 10 11 12 13 14 15…" at bounding box center [728, 412] width 1456 height 825
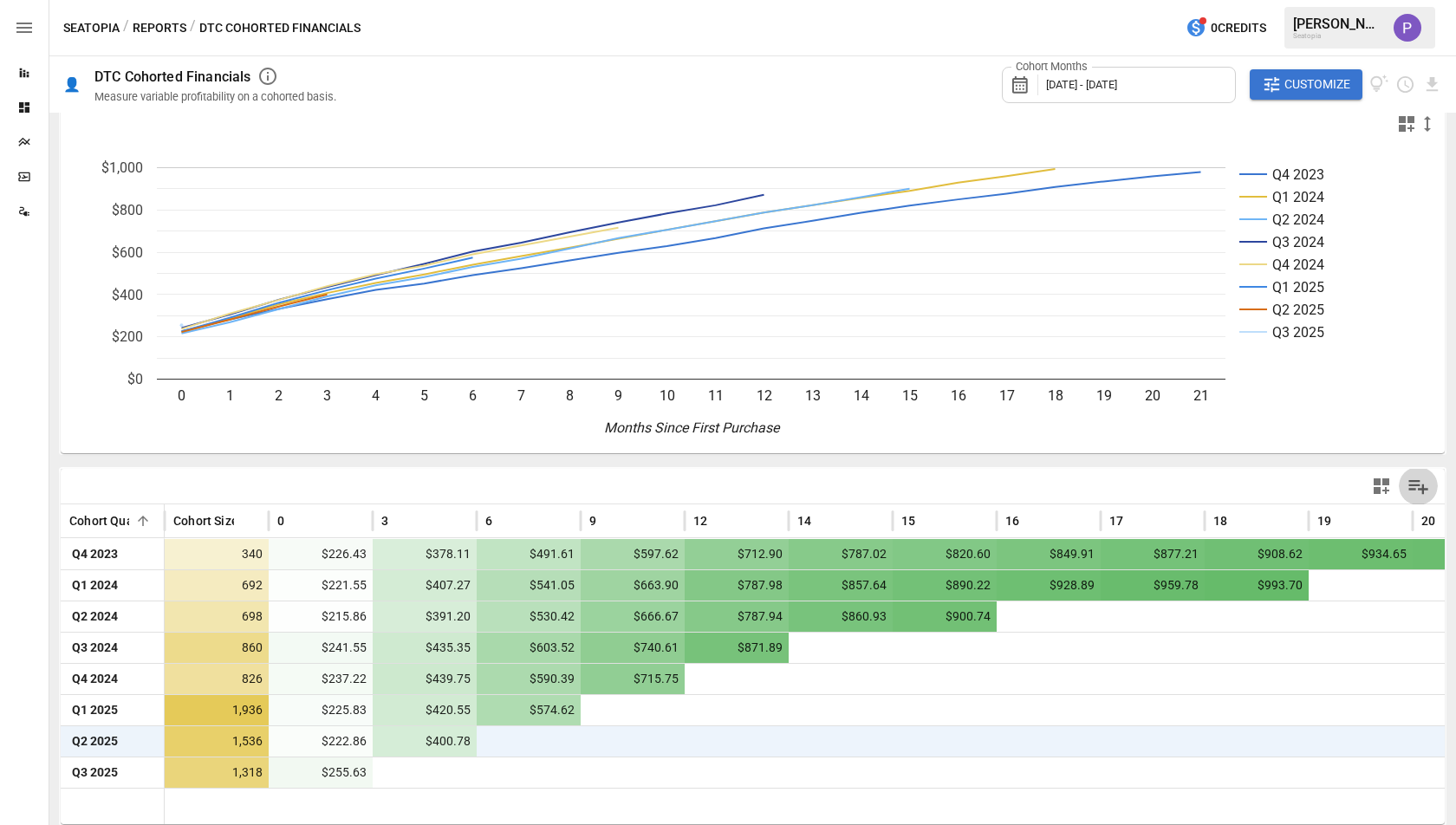
click at [1407, 493] on icon "Manage Columns" at bounding box center [1419, 486] width 25 height 25
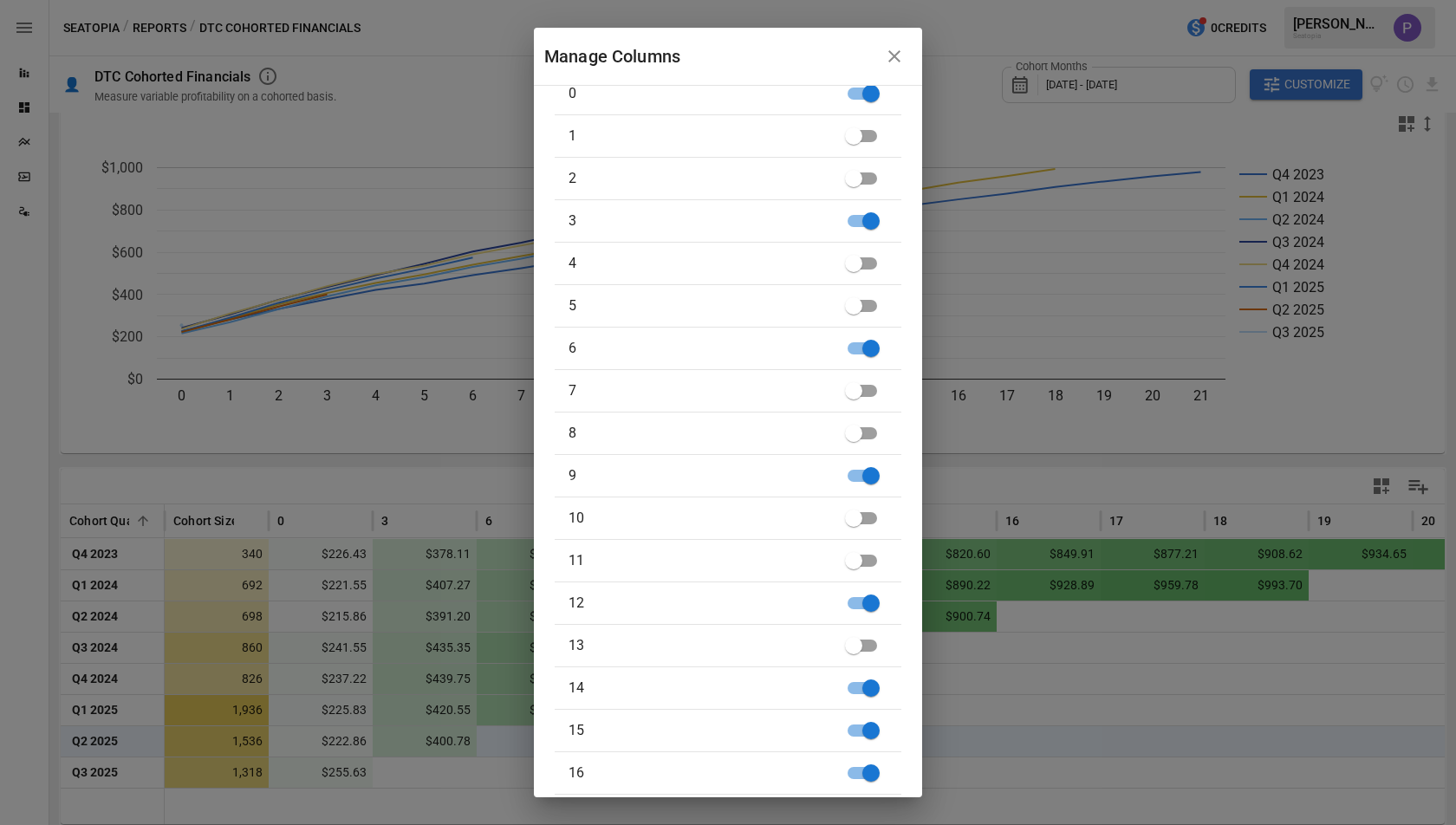
scroll to position [353, 0]
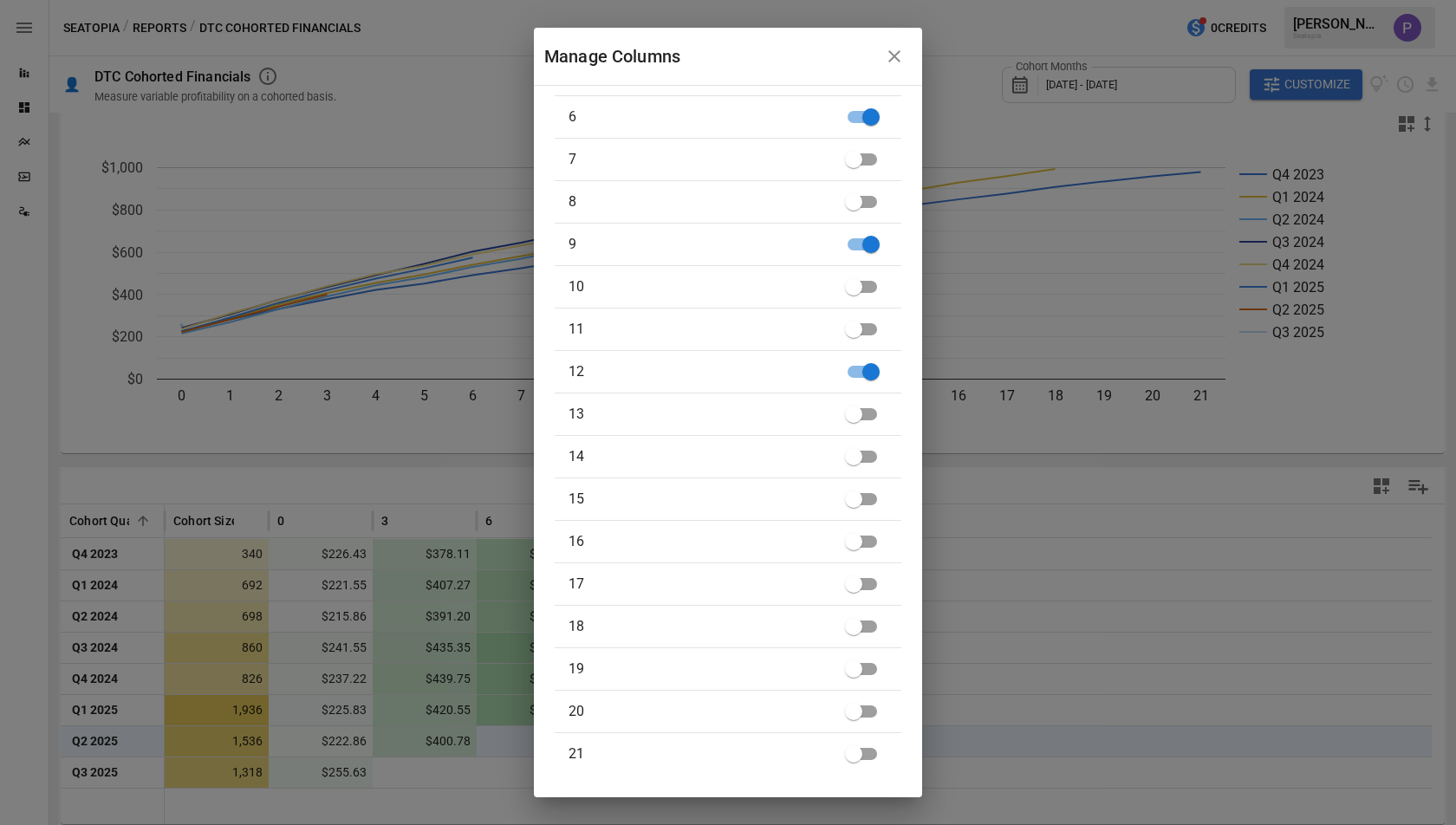
click at [995, 768] on div "Manage Columns Cohort Quarter Cohort Size 0 1 2 3 4 5 6 7 8 9 10 11 12 13 14 15…" at bounding box center [728, 412] width 1456 height 825
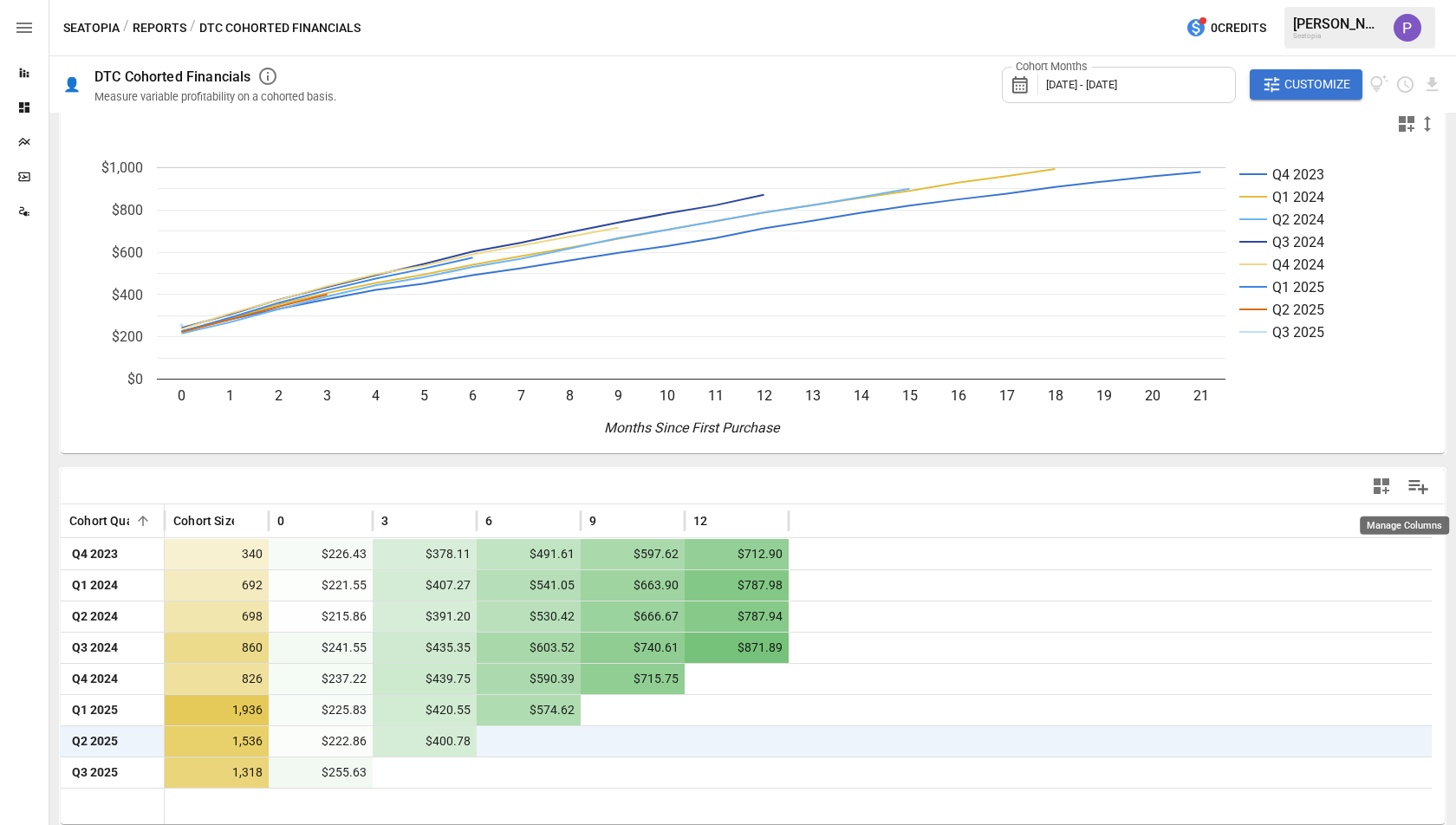
click at [1406, 482] on icon "Manage Columns" at bounding box center [1419, 486] width 25 height 25
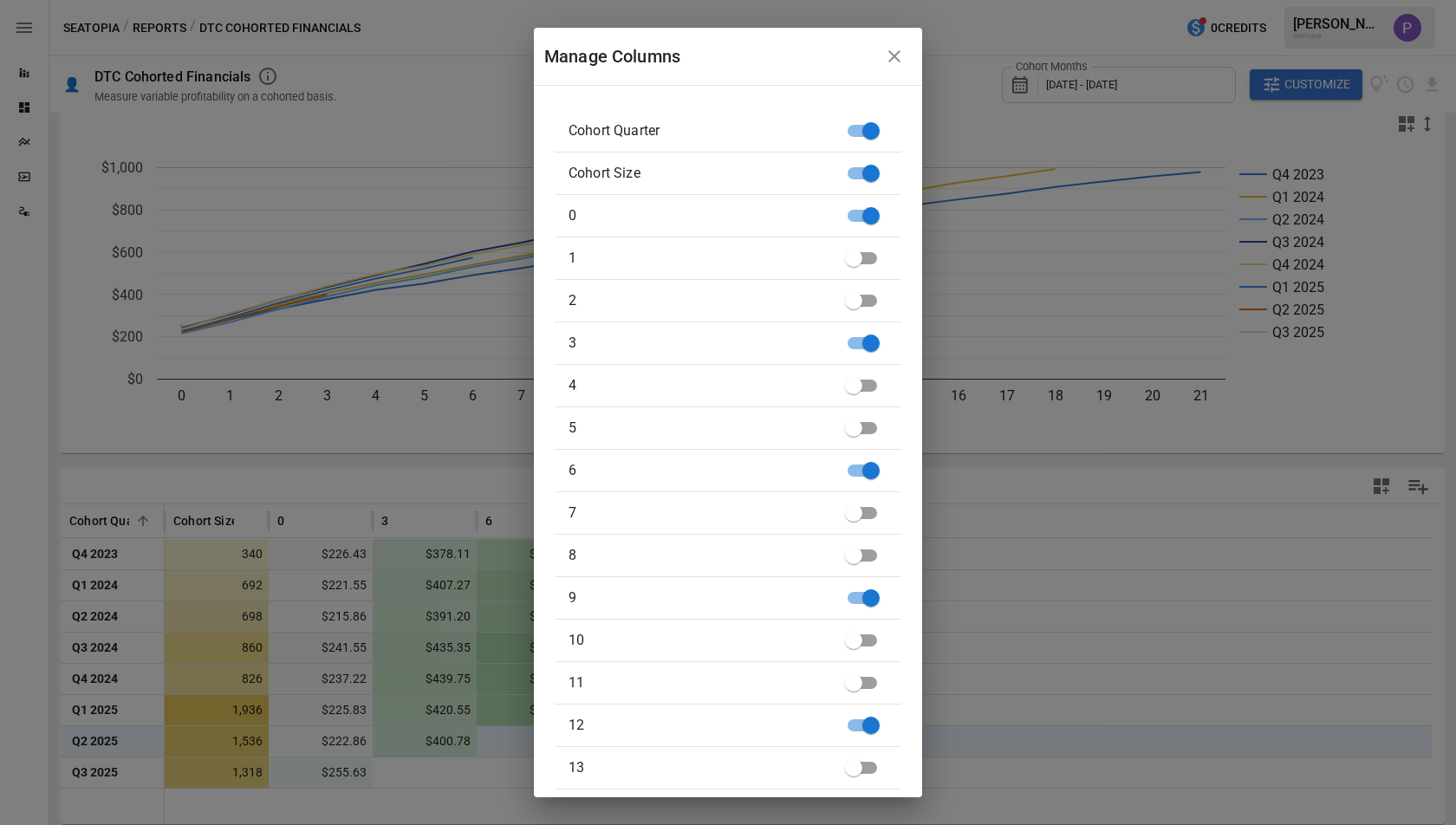
click at [897, 68] on button "button" at bounding box center [895, 57] width 35 height 35
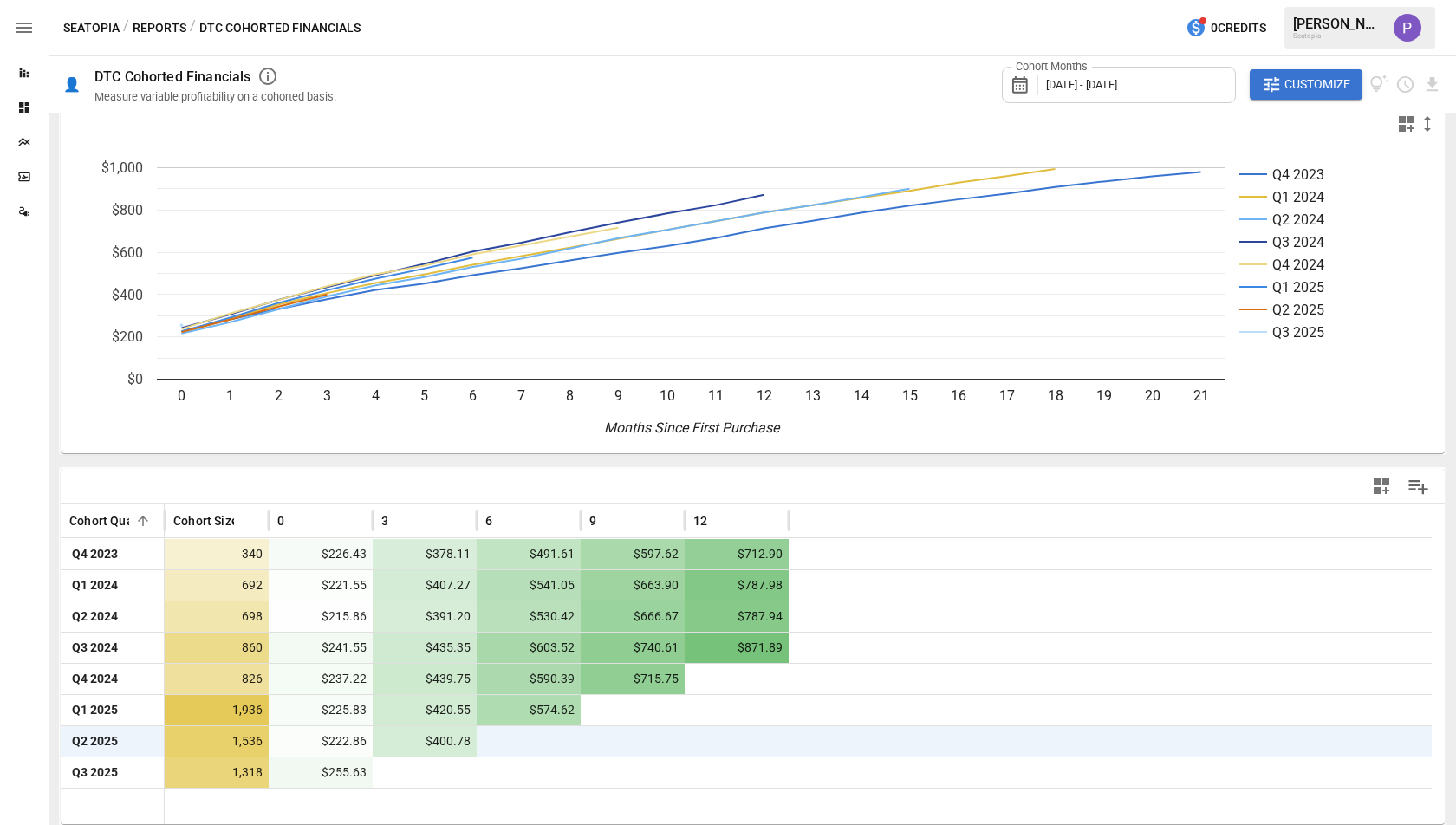
click at [1335, 74] on span "Customize" at bounding box center [1317, 84] width 66 height 22
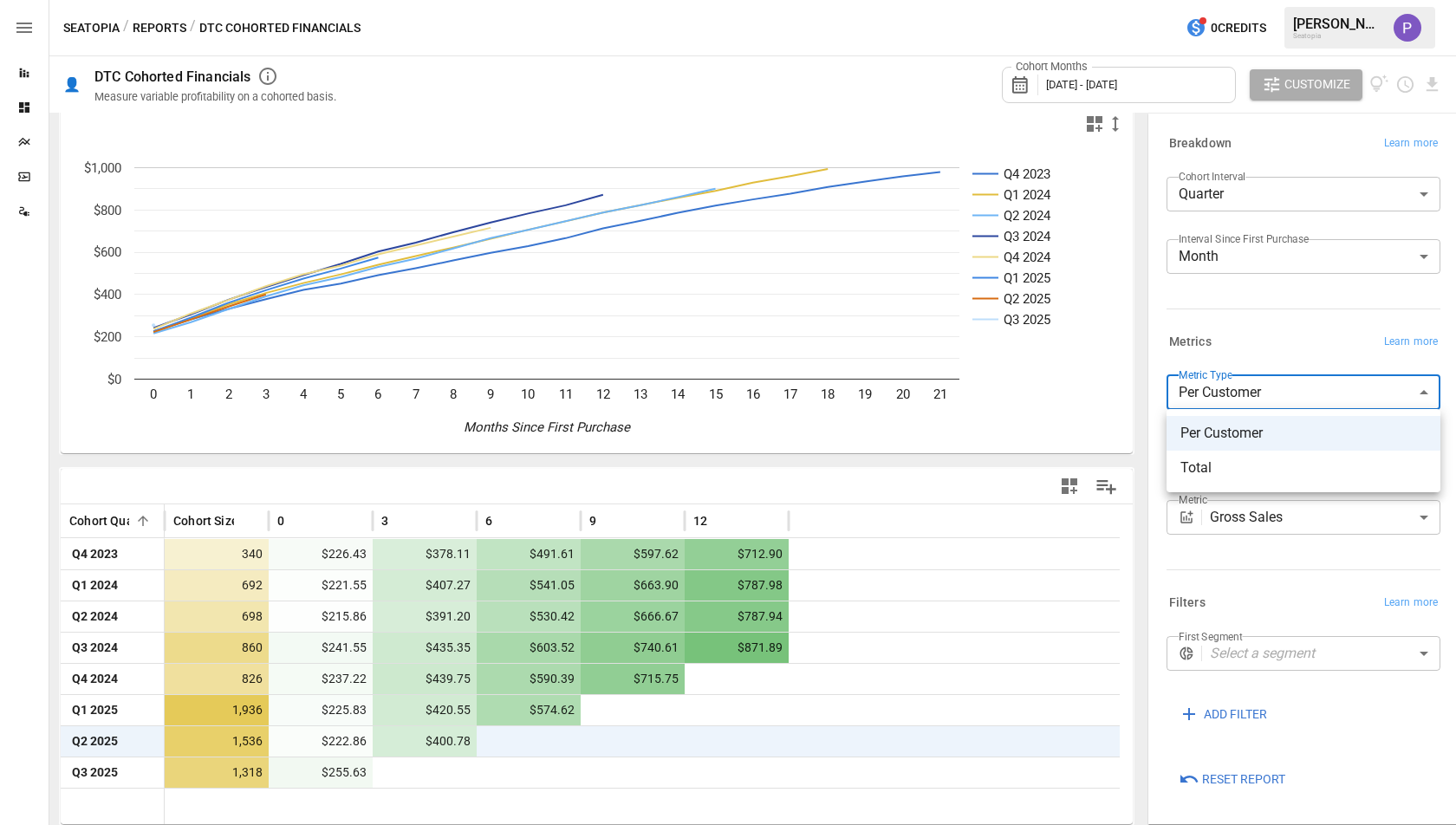
click at [1273, 0] on body "**********" at bounding box center [728, 0] width 1456 height 0
click at [1273, 398] on div at bounding box center [728, 412] width 1456 height 825
click at [1276, 0] on body "**********" at bounding box center [728, 0] width 1456 height 0
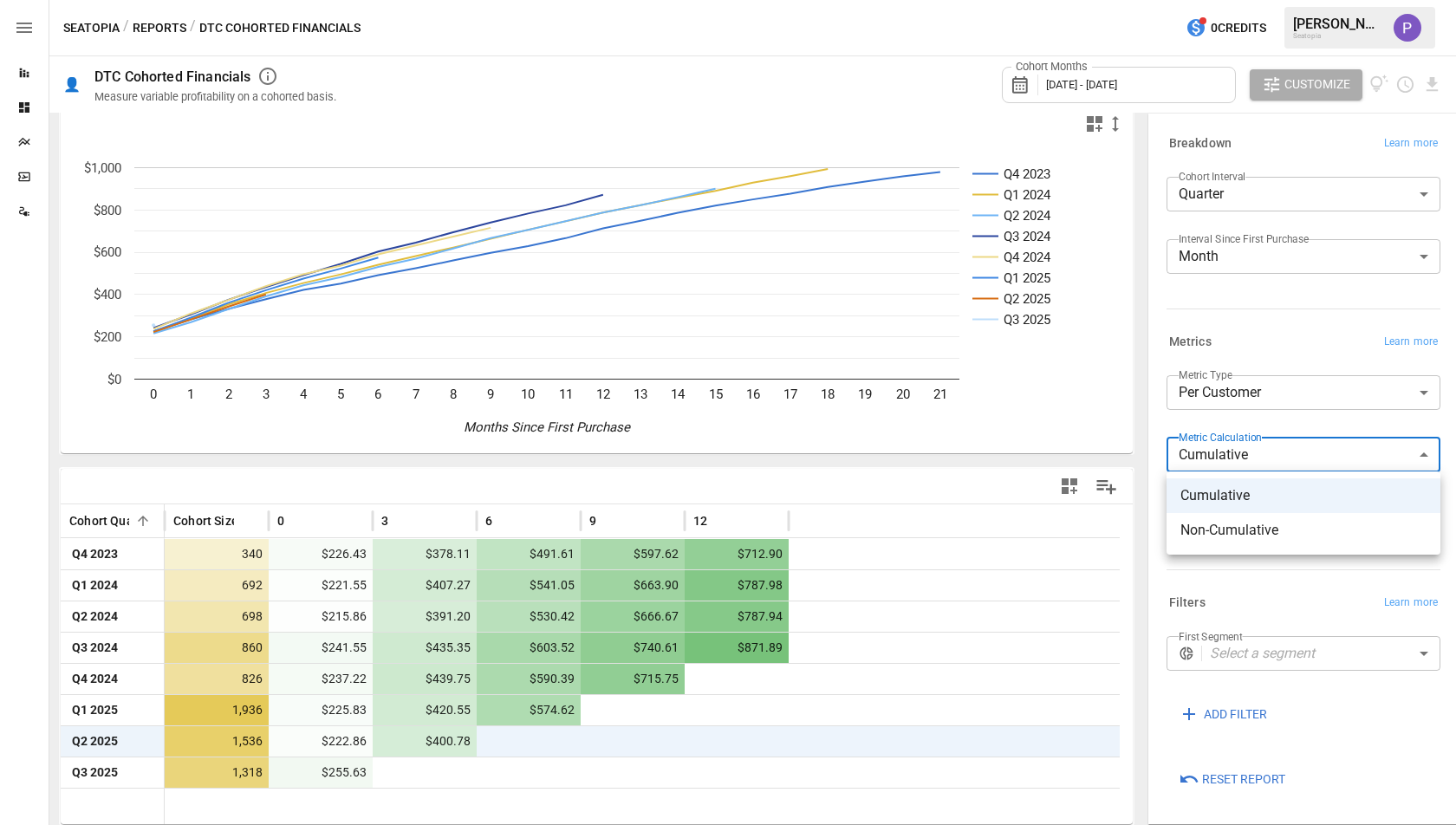
click at [1279, 465] on div at bounding box center [728, 412] width 1456 height 825
click at [1285, 0] on body "**********" at bounding box center [728, 0] width 1456 height 0
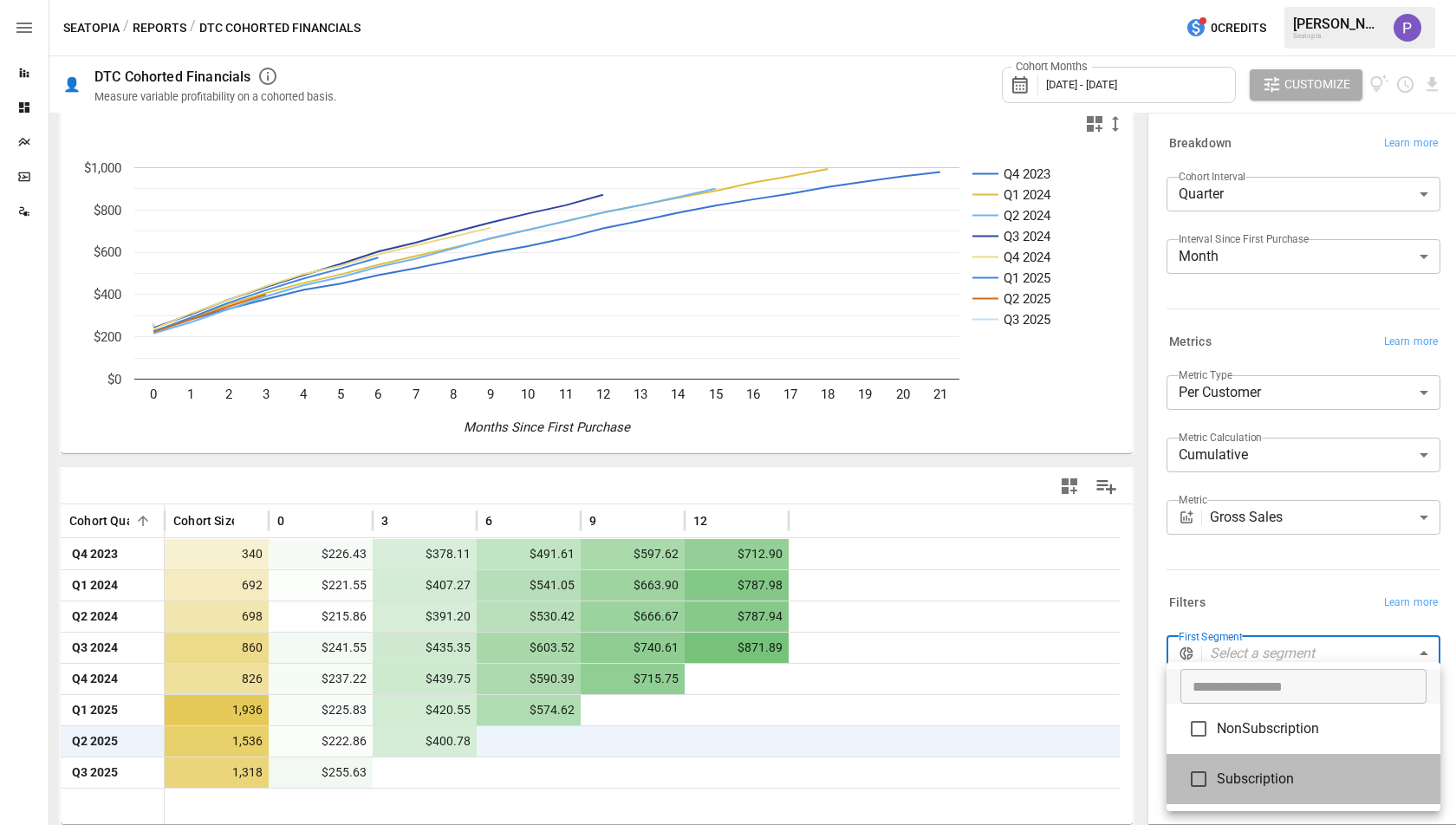
click at [1277, 793] on li "Subscription" at bounding box center [1302, 779] width 274 height 50
type input "**********"
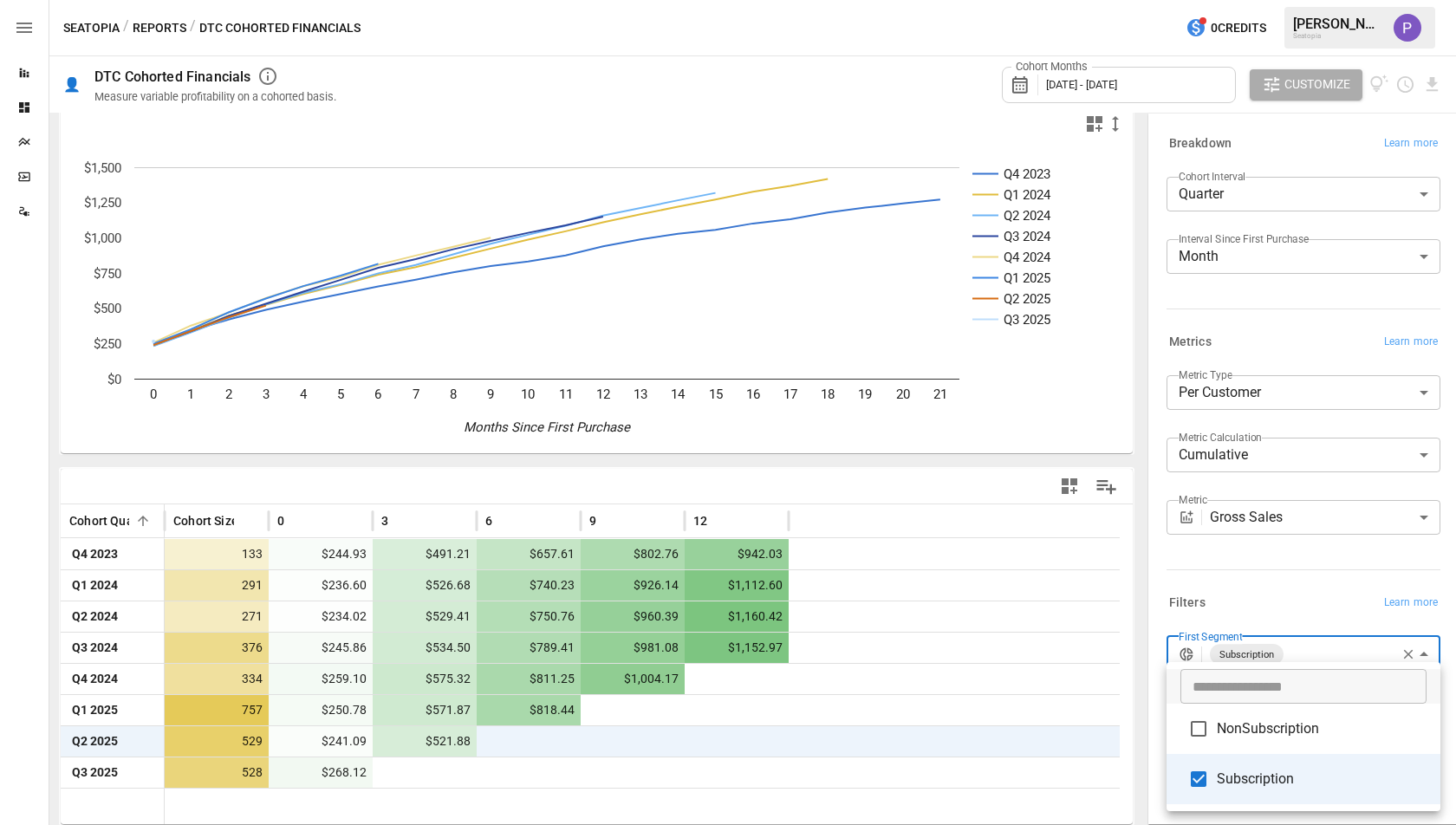
click at [1083, 447] on div at bounding box center [728, 412] width 1456 height 825
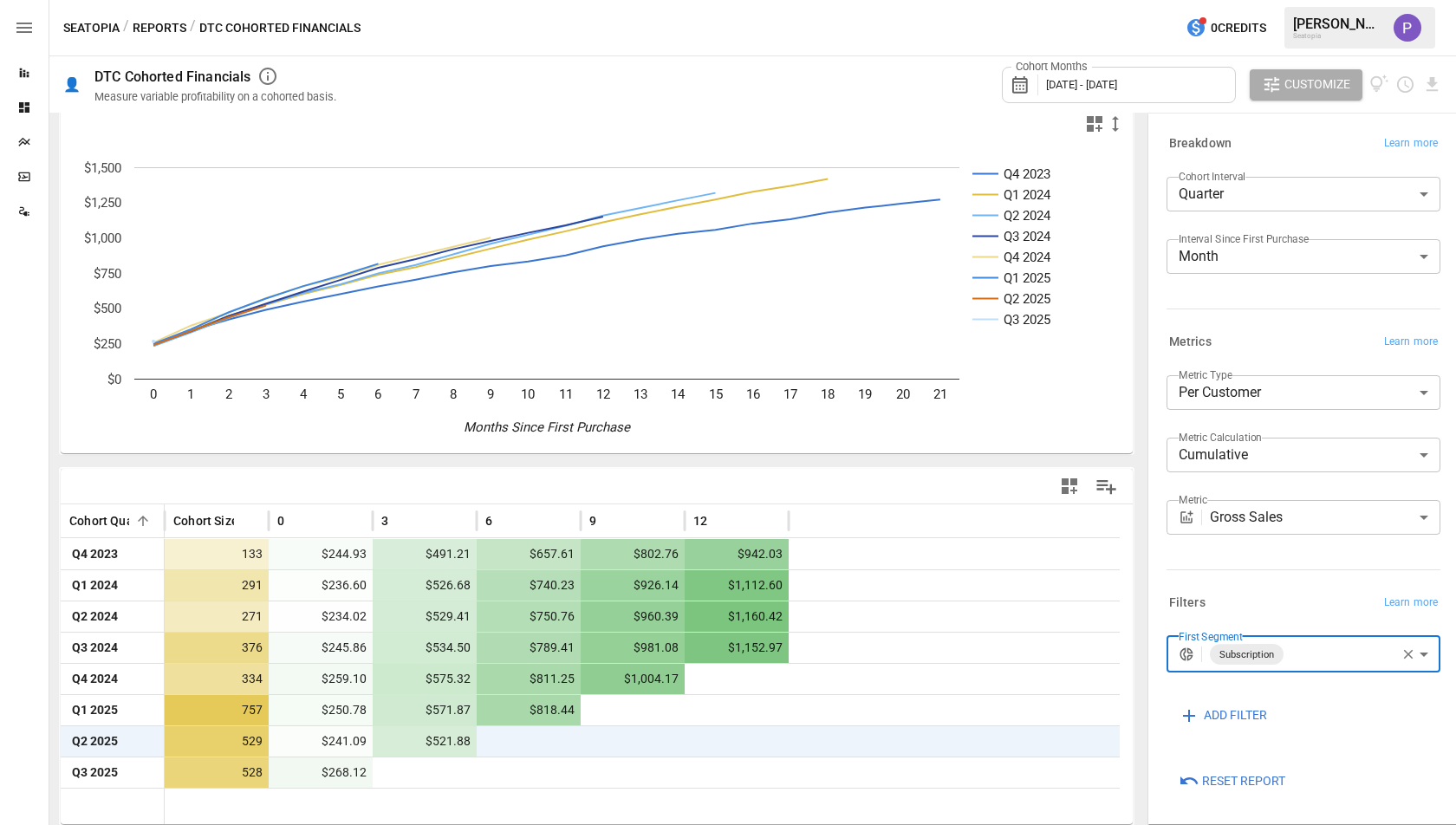
click at [1402, 652] on icon "button" at bounding box center [1408, 654] width 15 height 15
